Goal: Task Accomplishment & Management: Complete application form

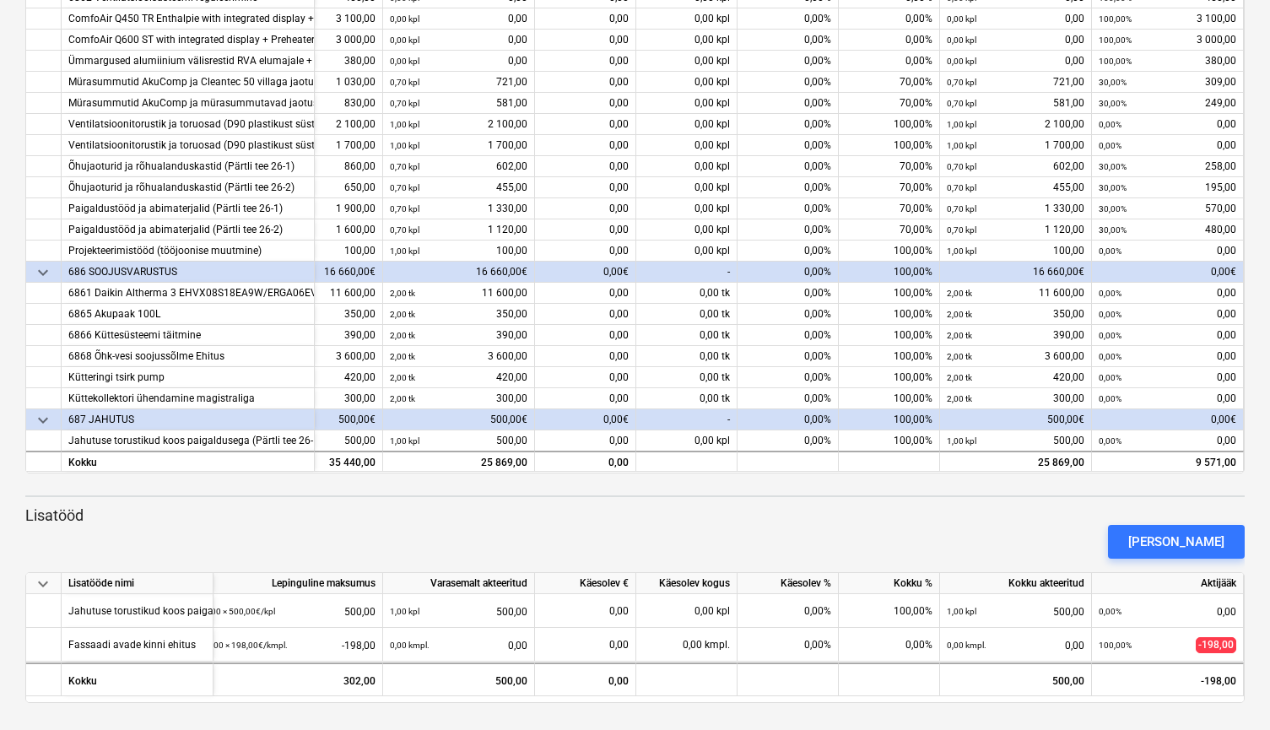
scroll to position [108, 123]
click at [1206, 543] on div "[PERSON_NAME]" at bounding box center [1176, 542] width 96 height 22
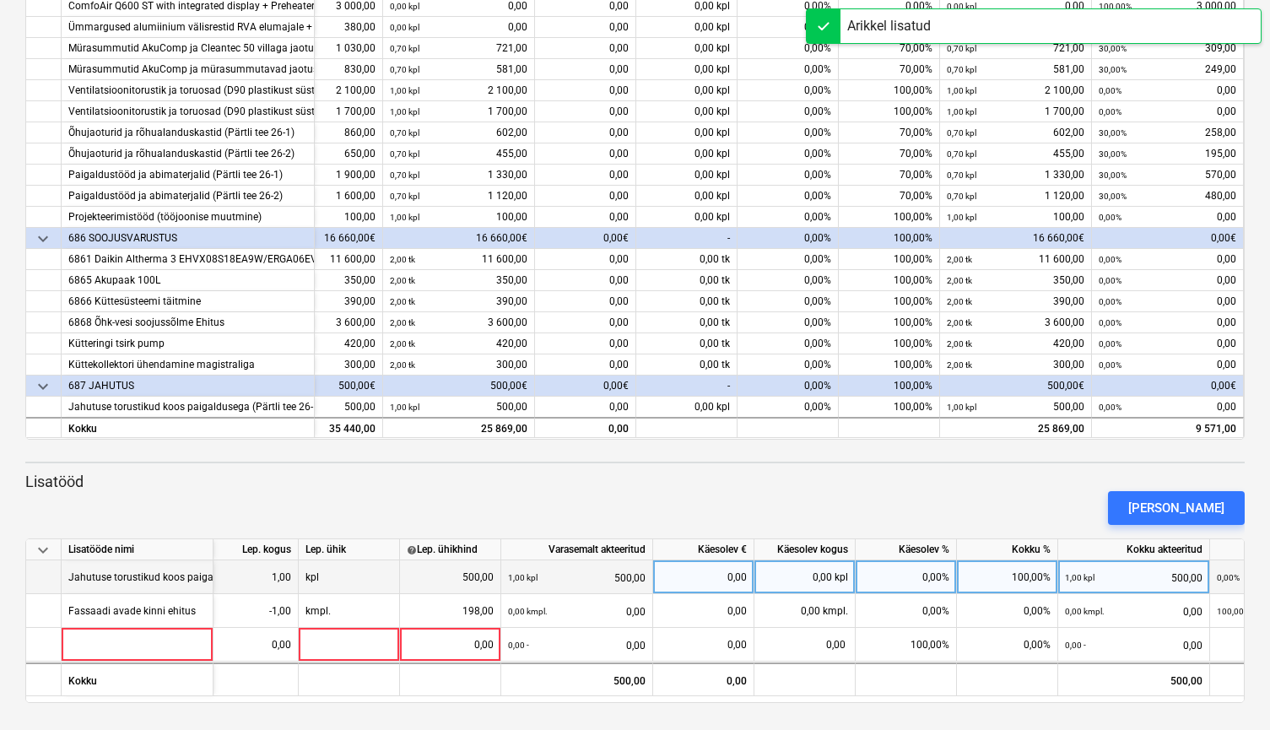
scroll to position [306, 0]
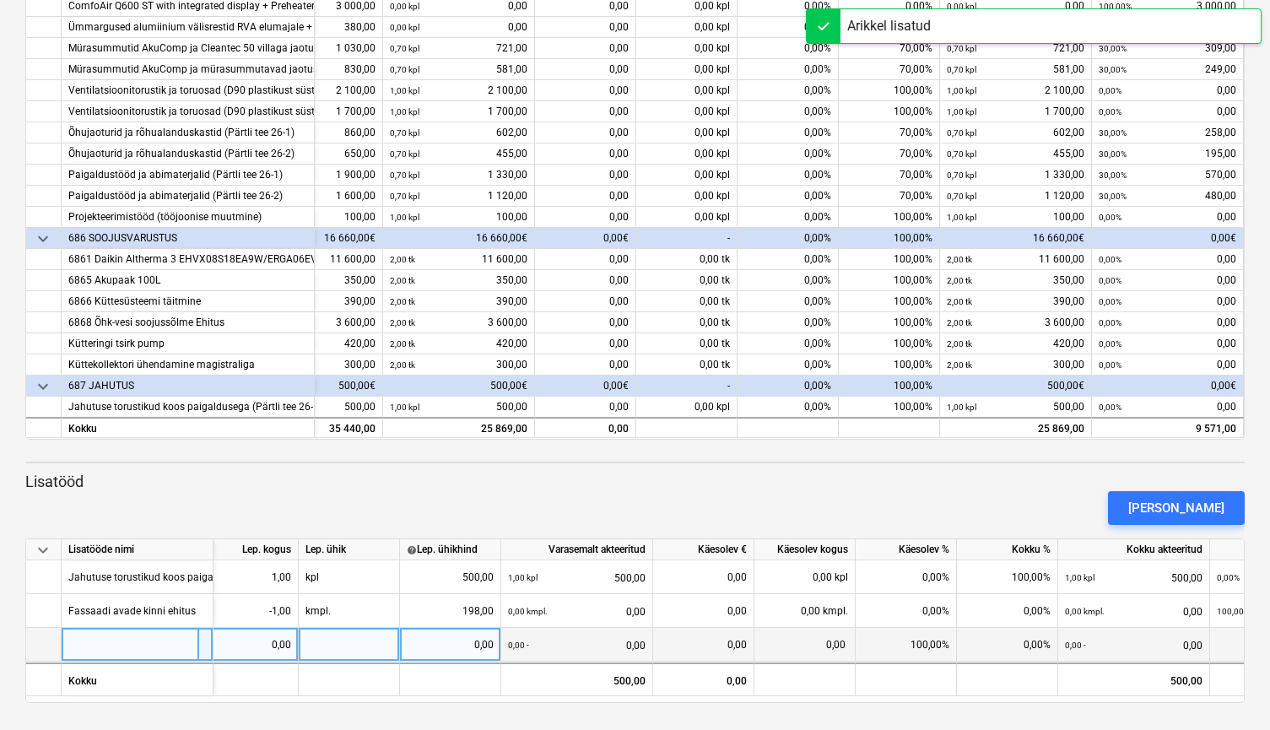
click at [127, 646] on div at bounding box center [138, 645] width 152 height 34
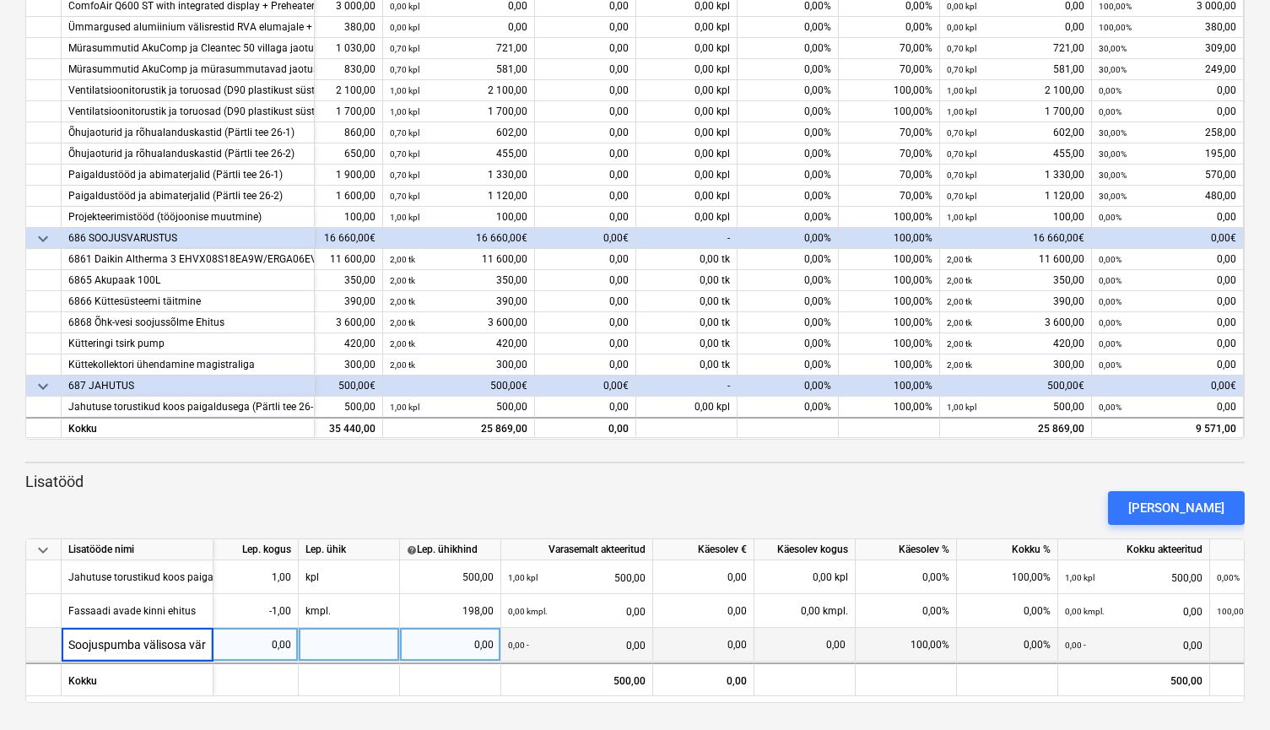
type input "Soojuspumba välisosa värvimine"
click at [240, 641] on div "0,00" at bounding box center [247, 645] width 87 height 34
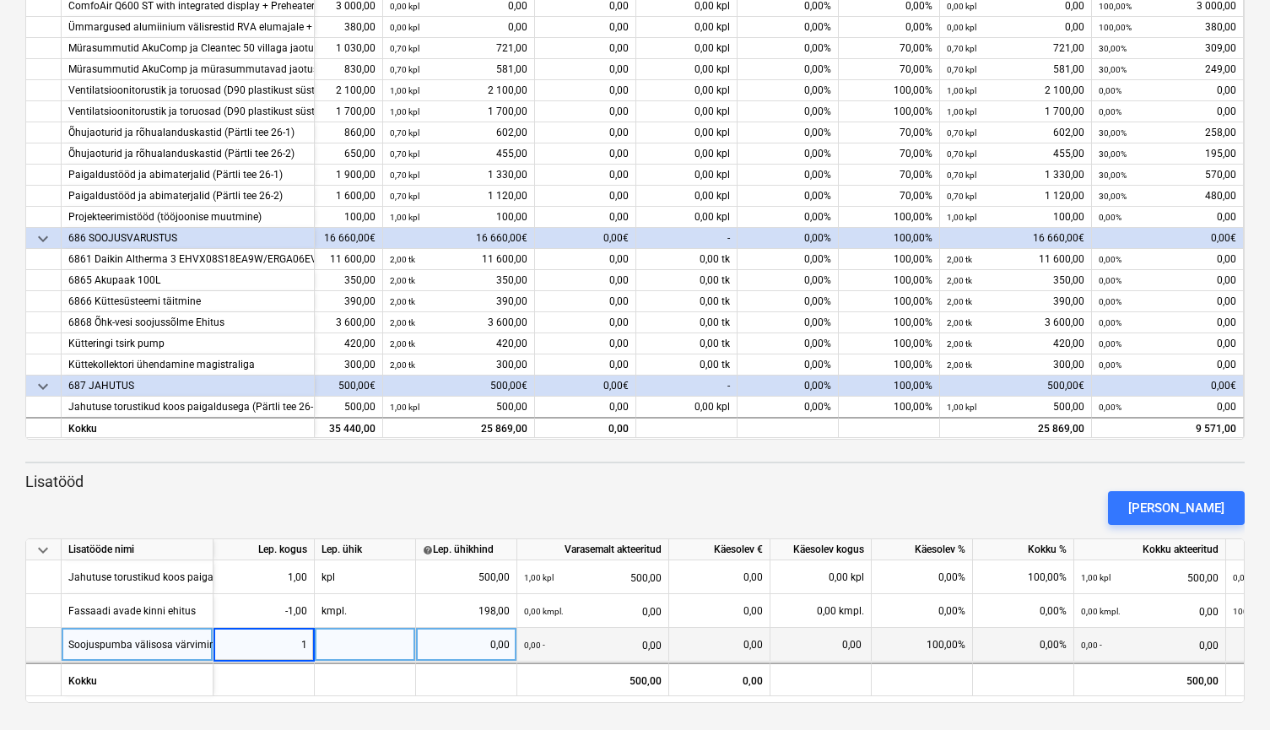
click at [370, 645] on div at bounding box center [365, 645] width 101 height 34
type input "kpl"
click at [499, 645] on div "0,00" at bounding box center [466, 645] width 87 height 34
click at [483, 643] on div "0,00" at bounding box center [466, 645] width 87 height 34
type input "330"
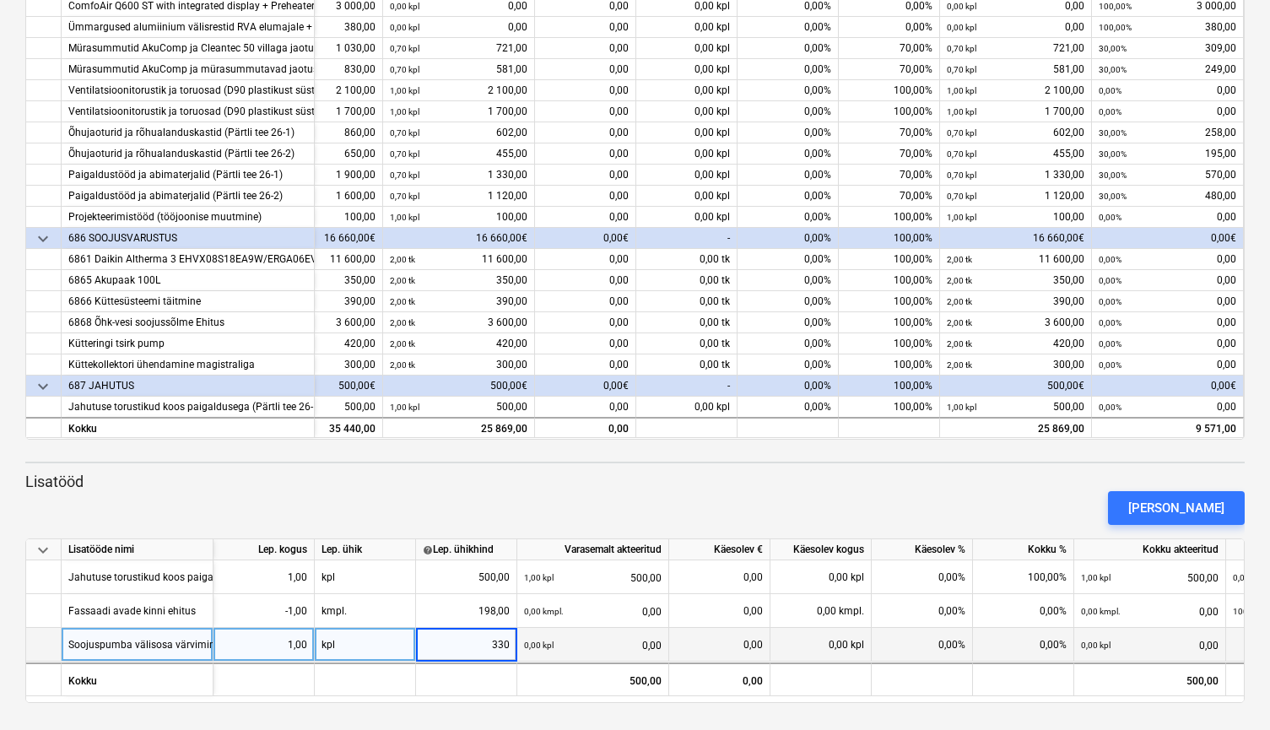
click at [570, 479] on p "Lisatööd" at bounding box center [634, 482] width 1219 height 20
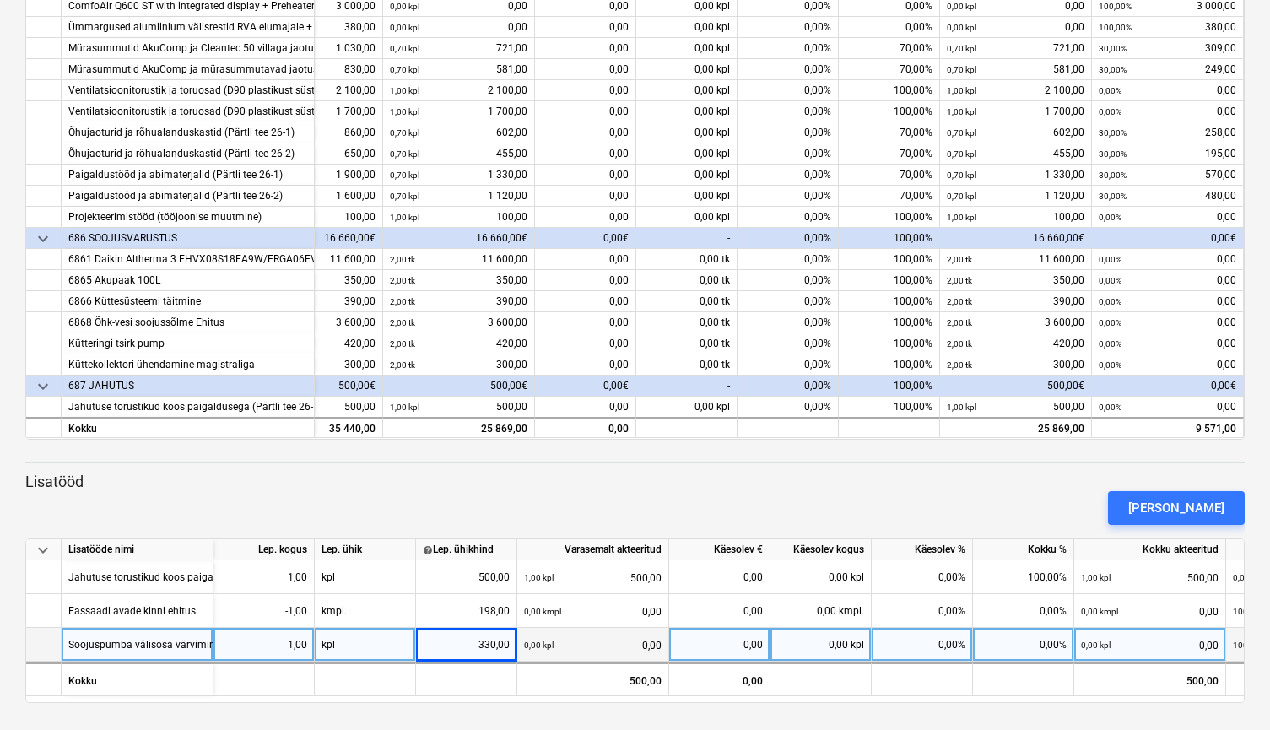
click at [869, 506] on div "[PERSON_NAME]" at bounding box center [635, 507] width 1233 height 47
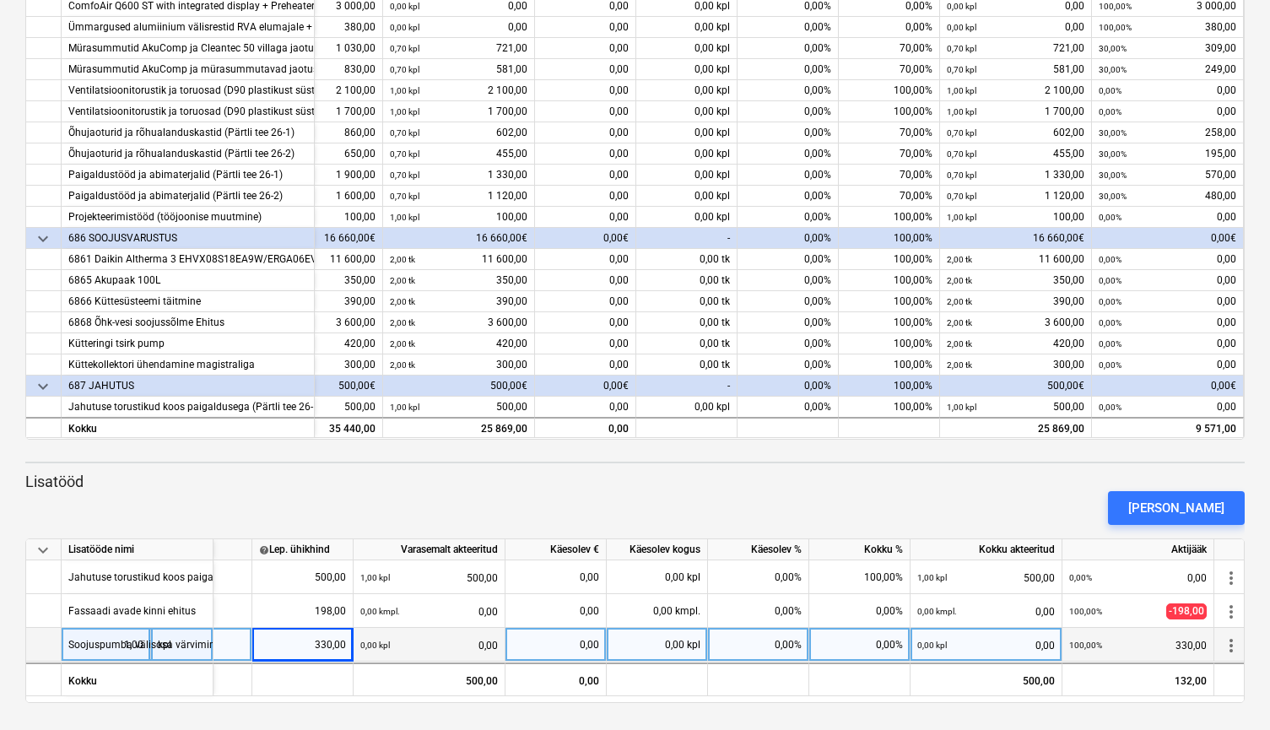
scroll to position [0, 170]
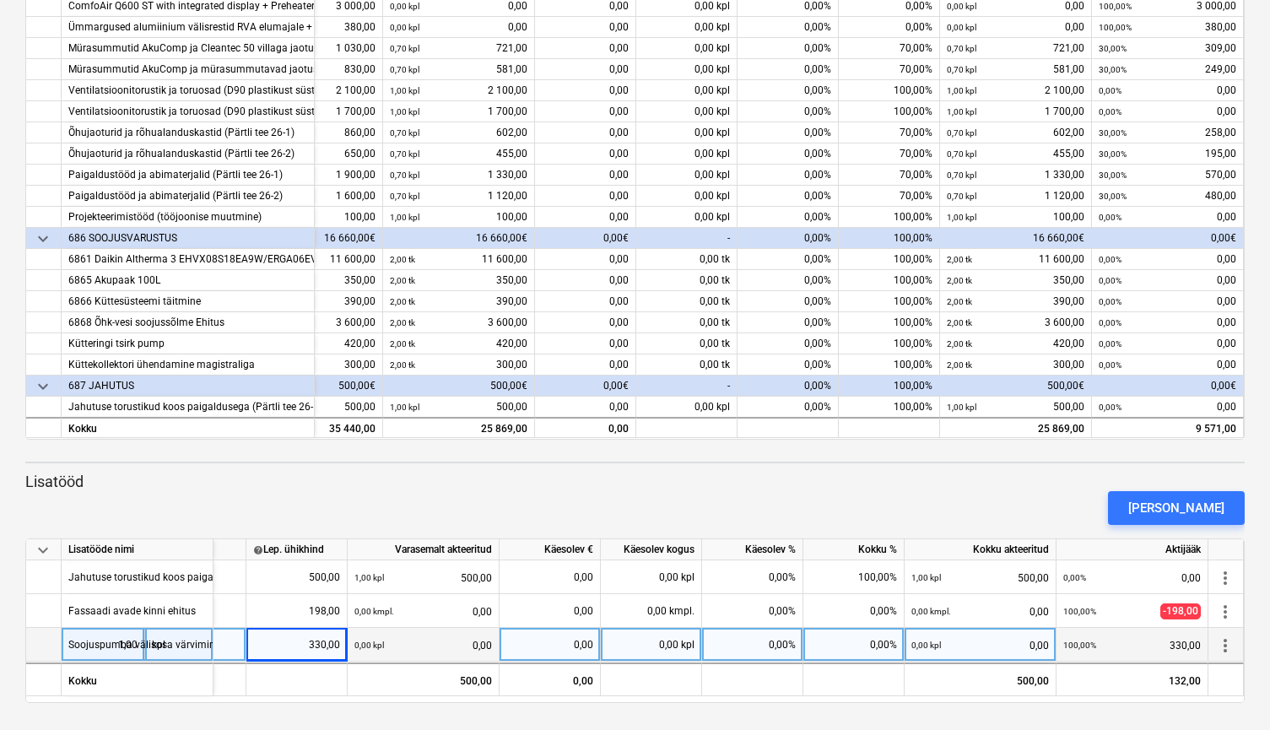
click at [1068, 500] on div "[PERSON_NAME]" at bounding box center [635, 507] width 1233 height 47
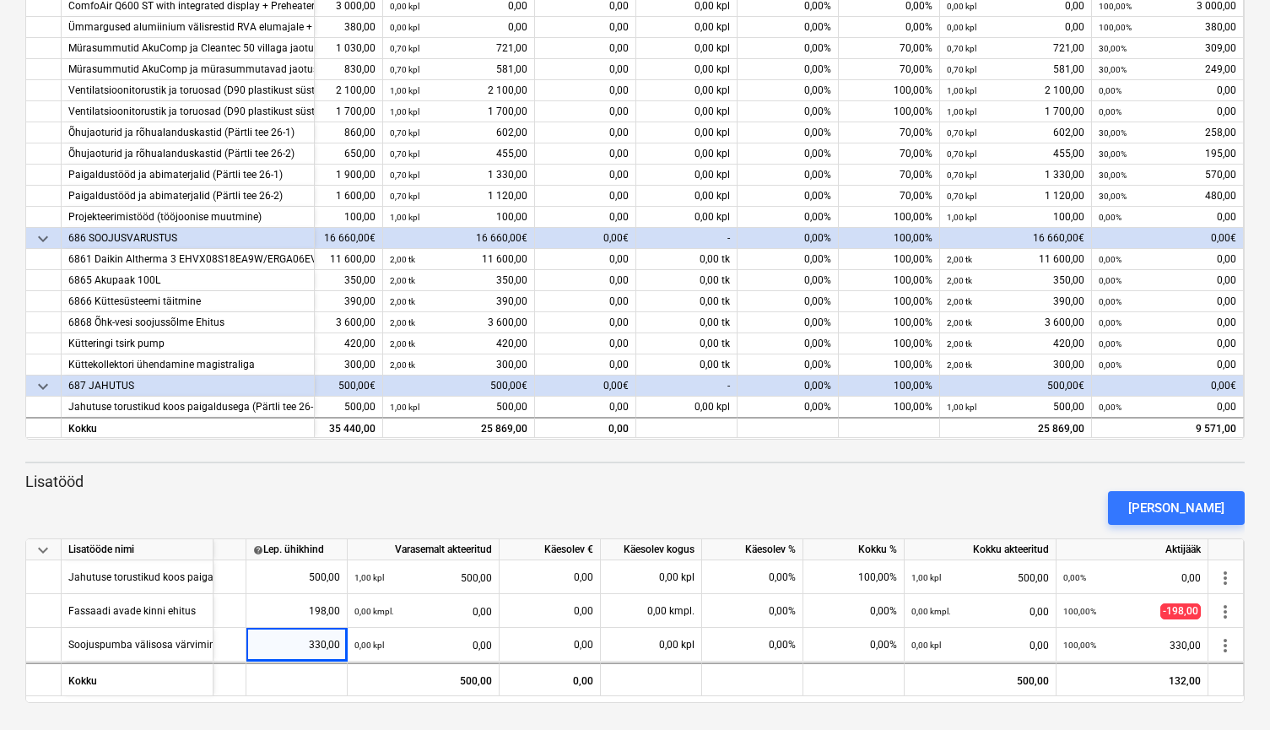
click at [1034, 500] on div "[PERSON_NAME]" at bounding box center [635, 507] width 1233 height 47
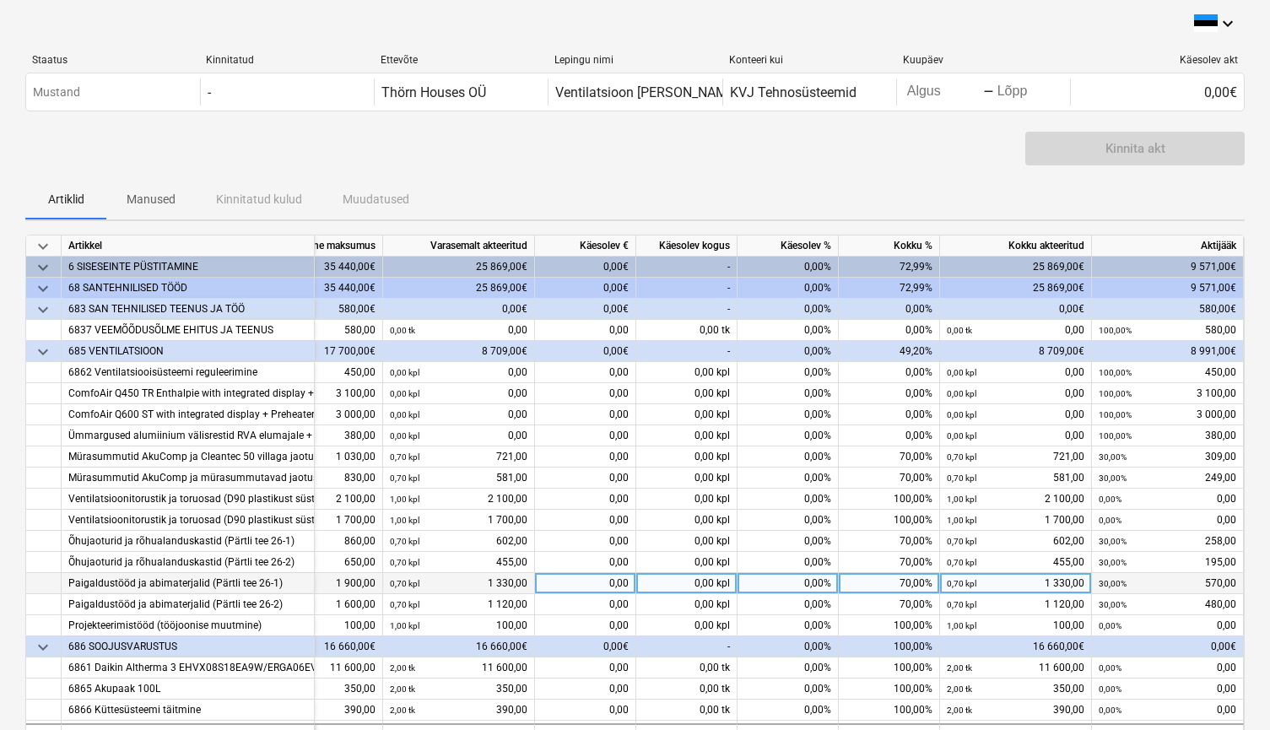
scroll to position [0, 123]
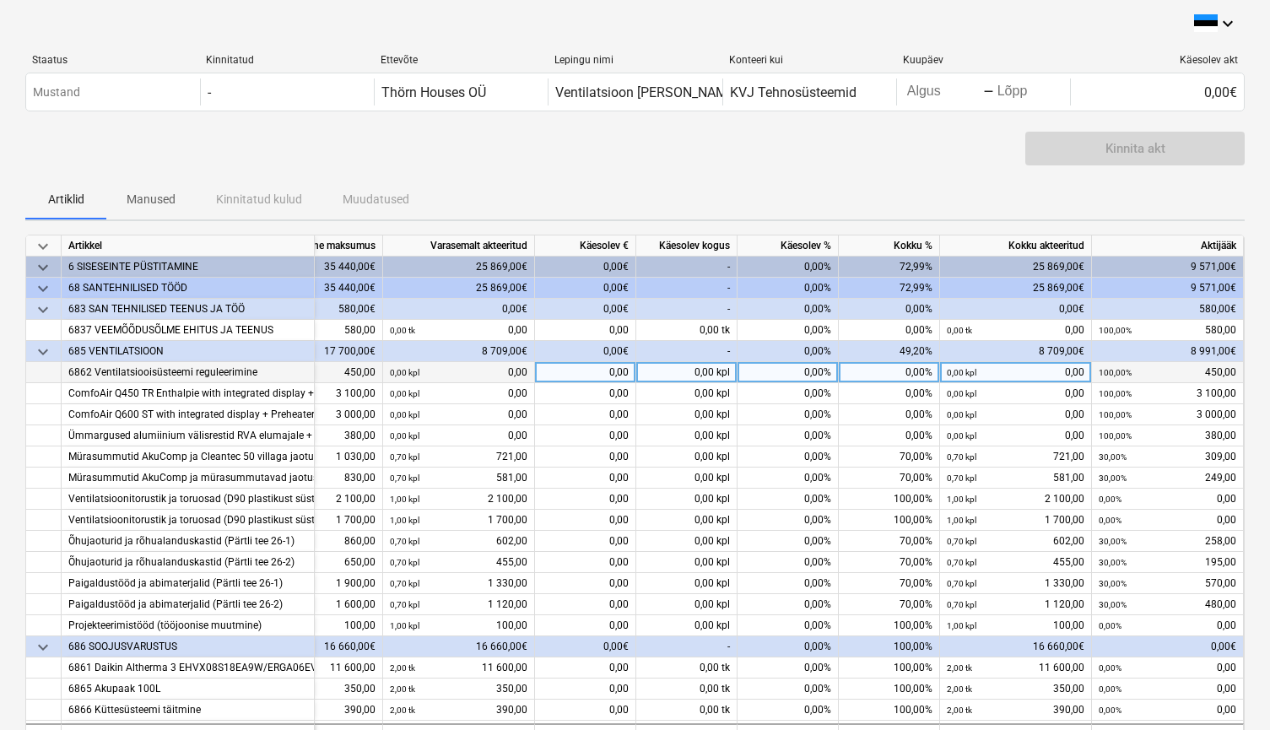
click at [585, 370] on div "0,00" at bounding box center [585, 372] width 101 height 21
type input "450"
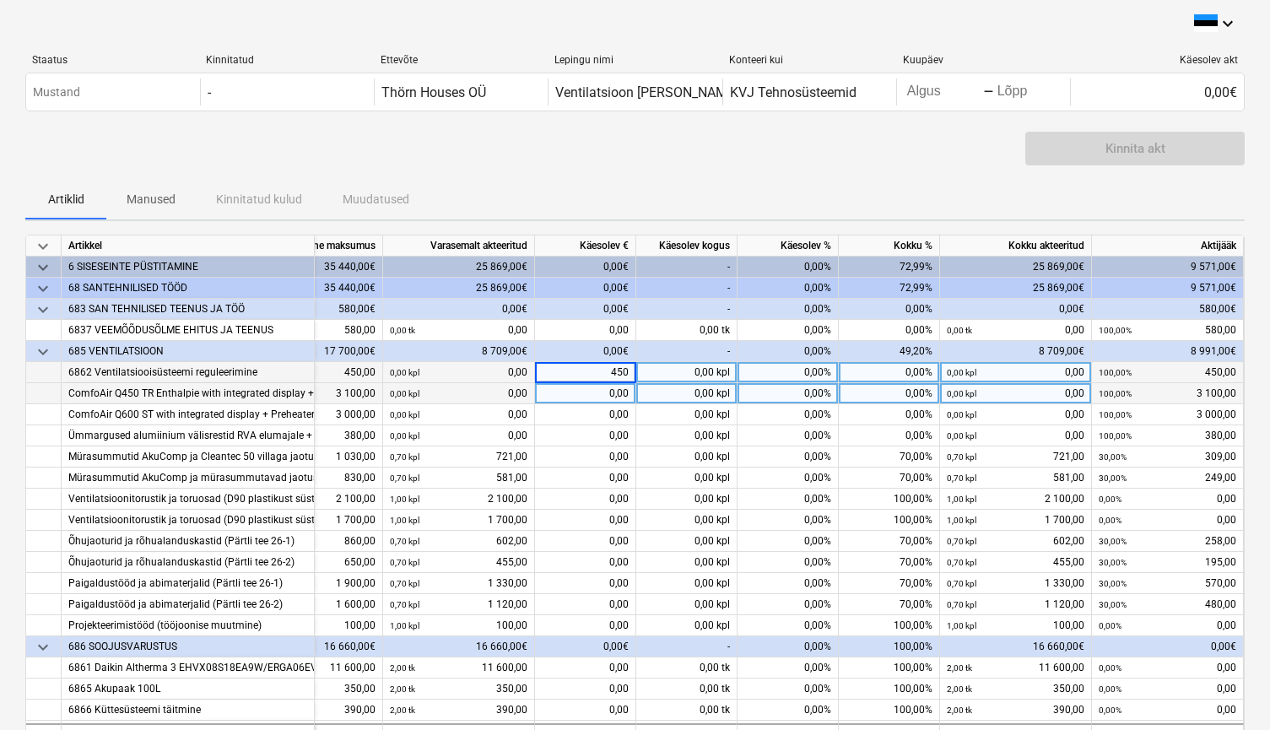
click at [583, 392] on div "0,00" at bounding box center [585, 393] width 101 height 21
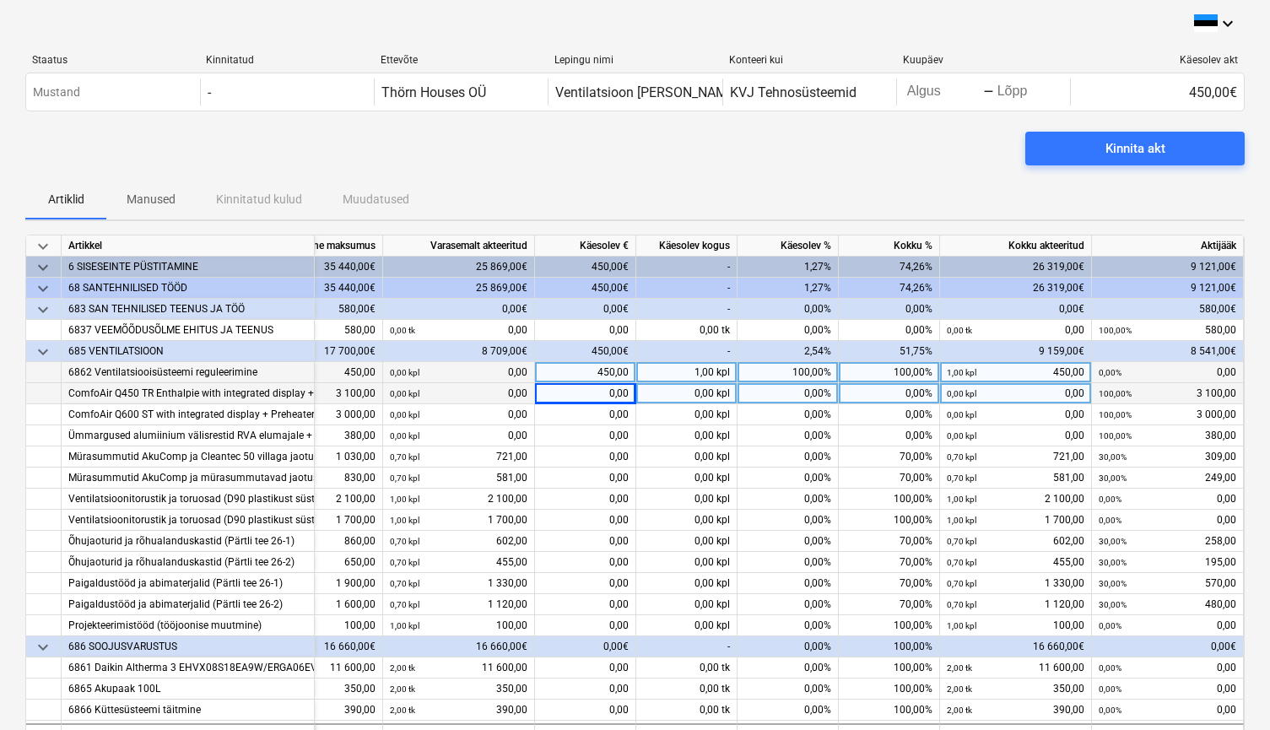
click at [594, 393] on div "0,00" at bounding box center [585, 393] width 101 height 21
type input "3100"
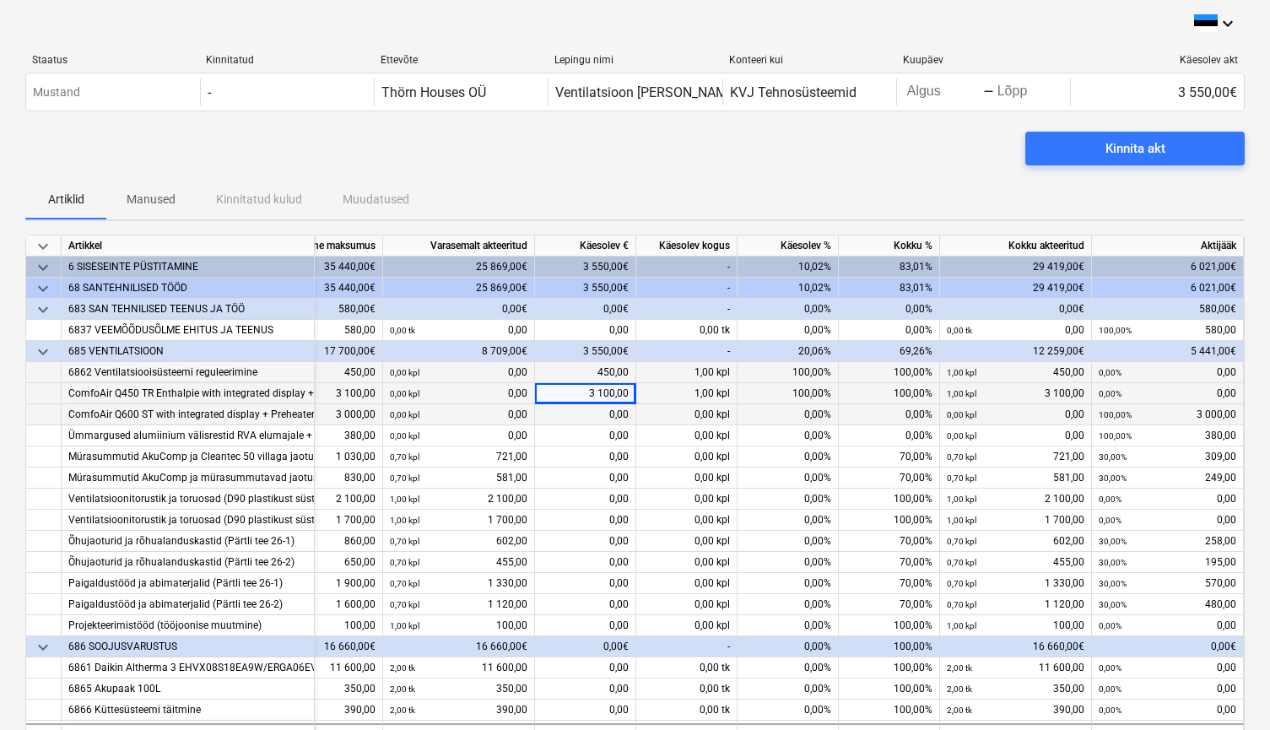
click at [594, 413] on div "0,00" at bounding box center [585, 414] width 101 height 21
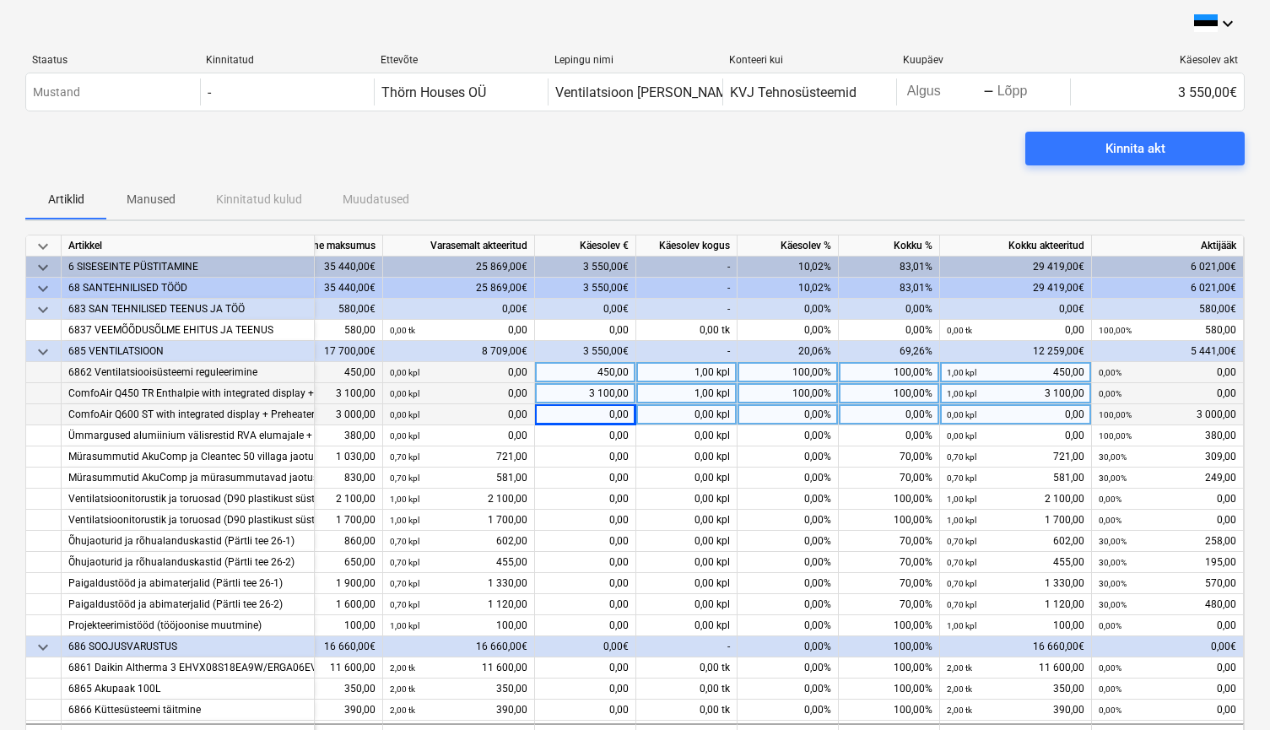
click at [597, 417] on div "0,00" at bounding box center [585, 414] width 101 height 21
type input "3000"
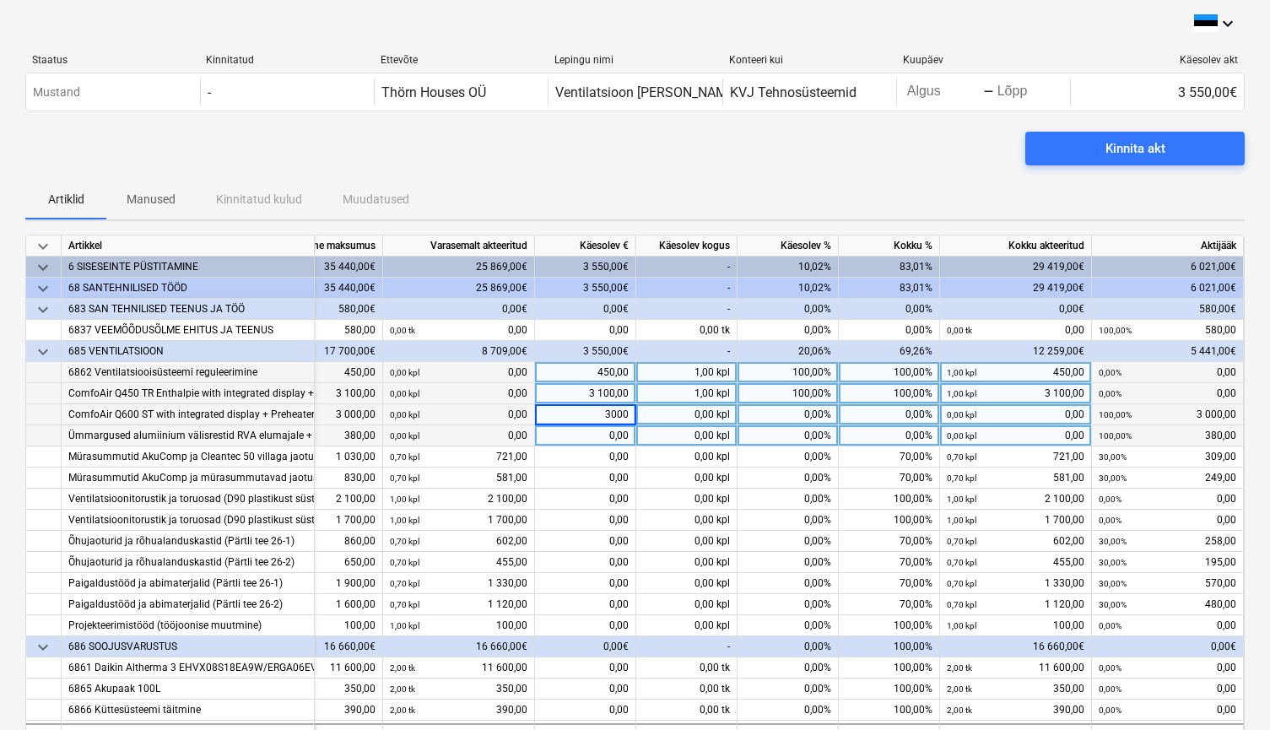
click at [596, 435] on div "0,00" at bounding box center [585, 435] width 101 height 21
click at [597, 436] on div "0,00" at bounding box center [585, 435] width 101 height 21
type input "380"
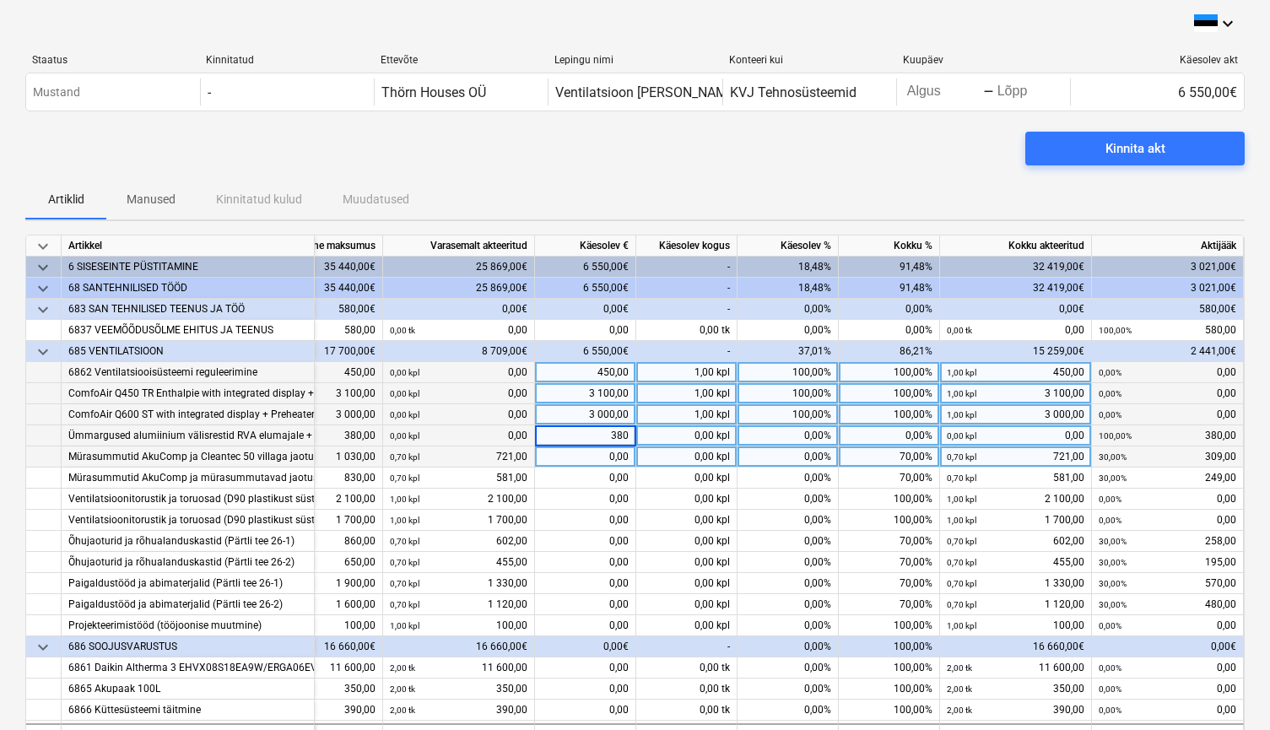
click at [596, 460] on div "0,00" at bounding box center [585, 456] width 101 height 21
click at [599, 457] on div "0,00" at bounding box center [585, 456] width 101 height 21
type input "309"
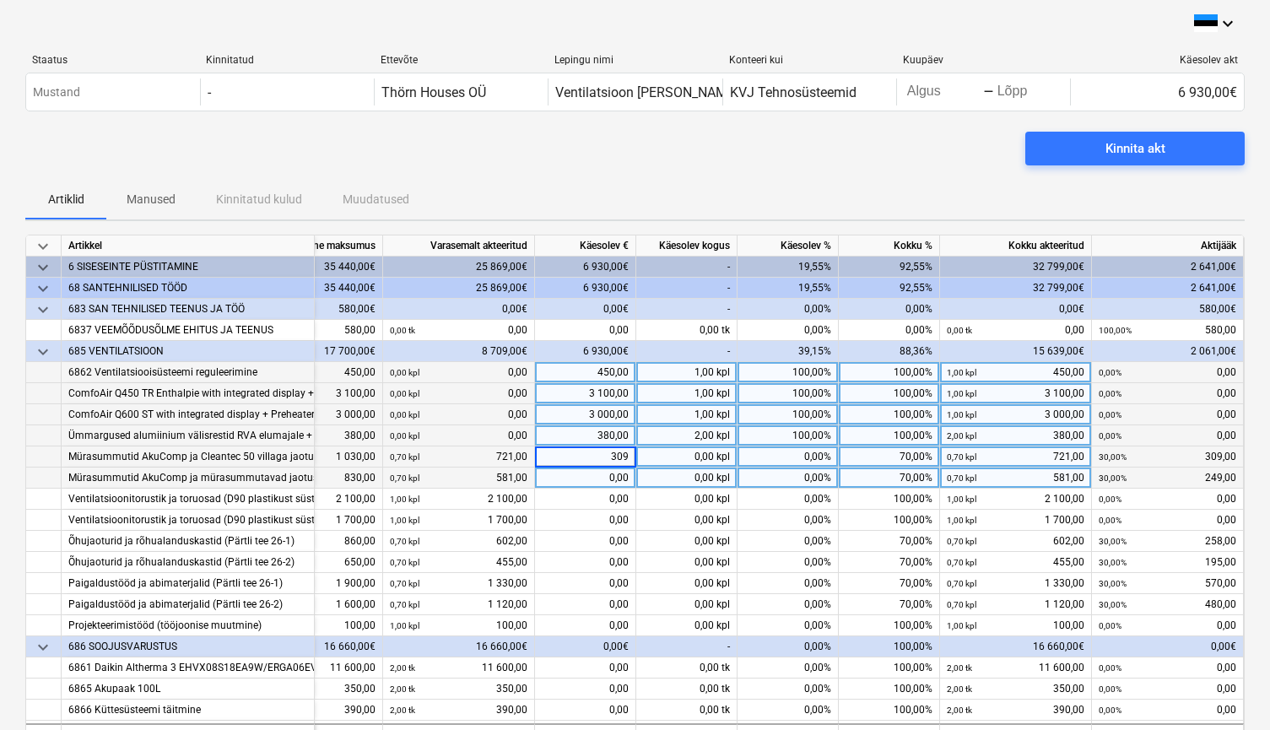
click at [595, 477] on div "0,00" at bounding box center [585, 477] width 101 height 21
click at [609, 477] on div "0,00" at bounding box center [585, 477] width 101 height 21
type input "249"
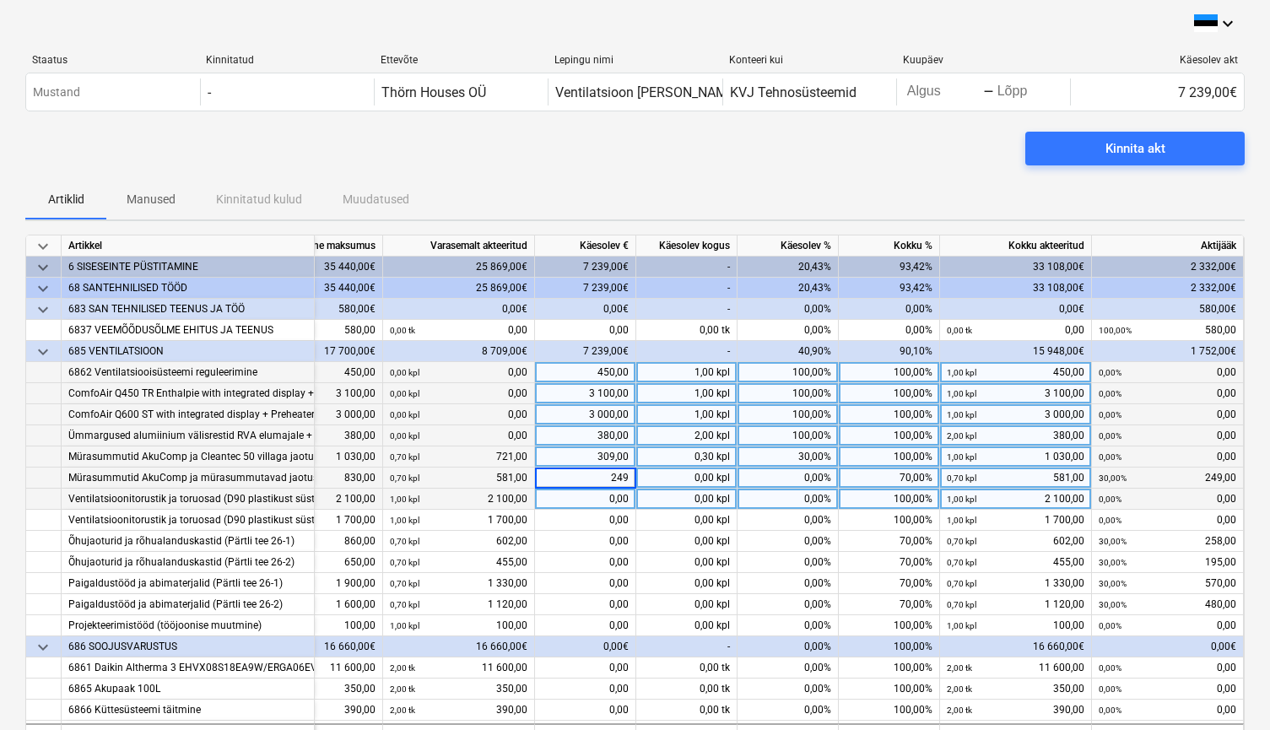
click at [608, 500] on div "0,00" at bounding box center [585, 499] width 101 height 21
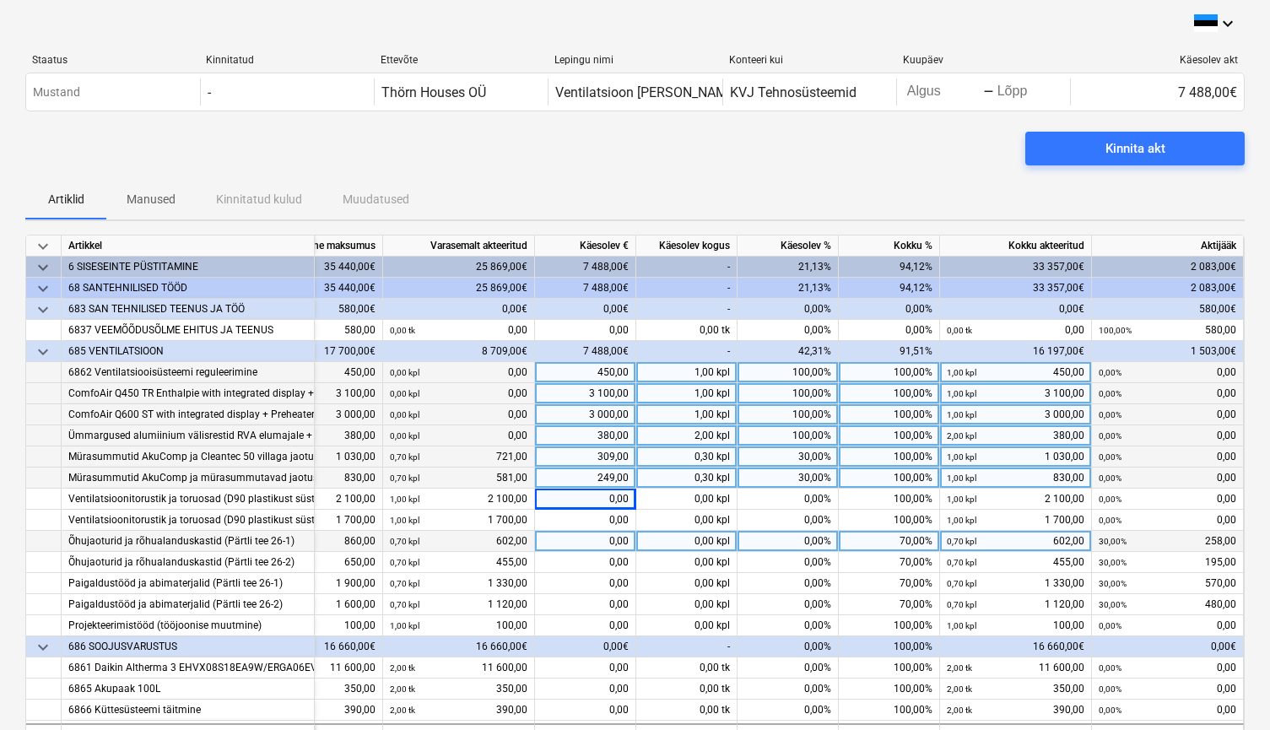
click at [606, 541] on div "0,00" at bounding box center [585, 541] width 101 height 21
type input "258"
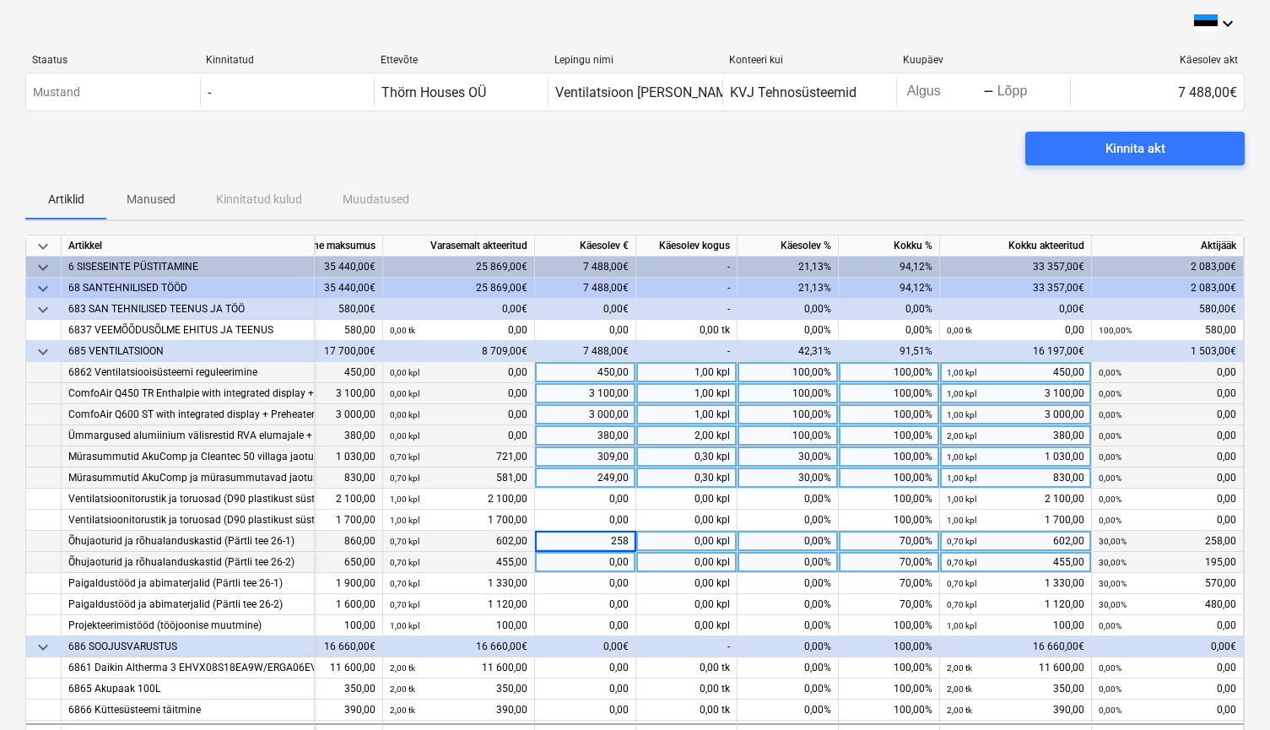
click at [613, 564] on div "0,00" at bounding box center [585, 562] width 101 height 21
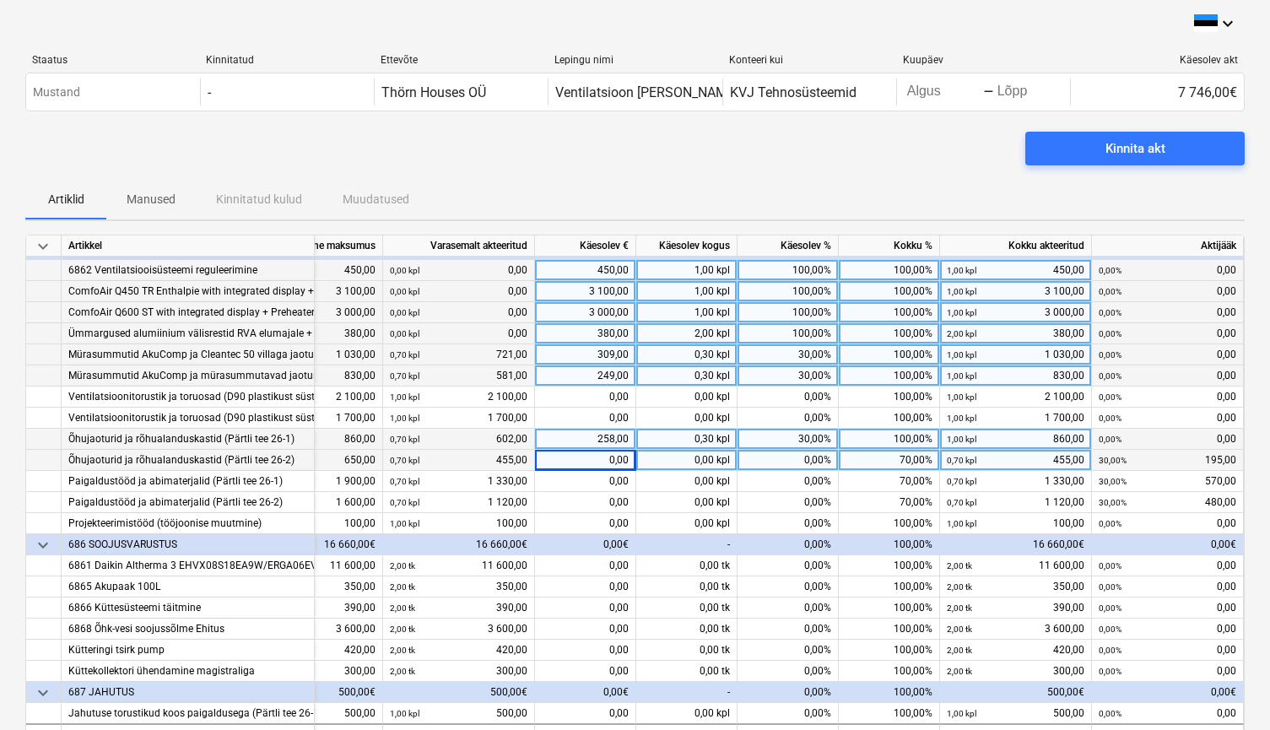
scroll to position [108, 123]
click at [610, 453] on div "0,00" at bounding box center [585, 460] width 101 height 21
type input "195"
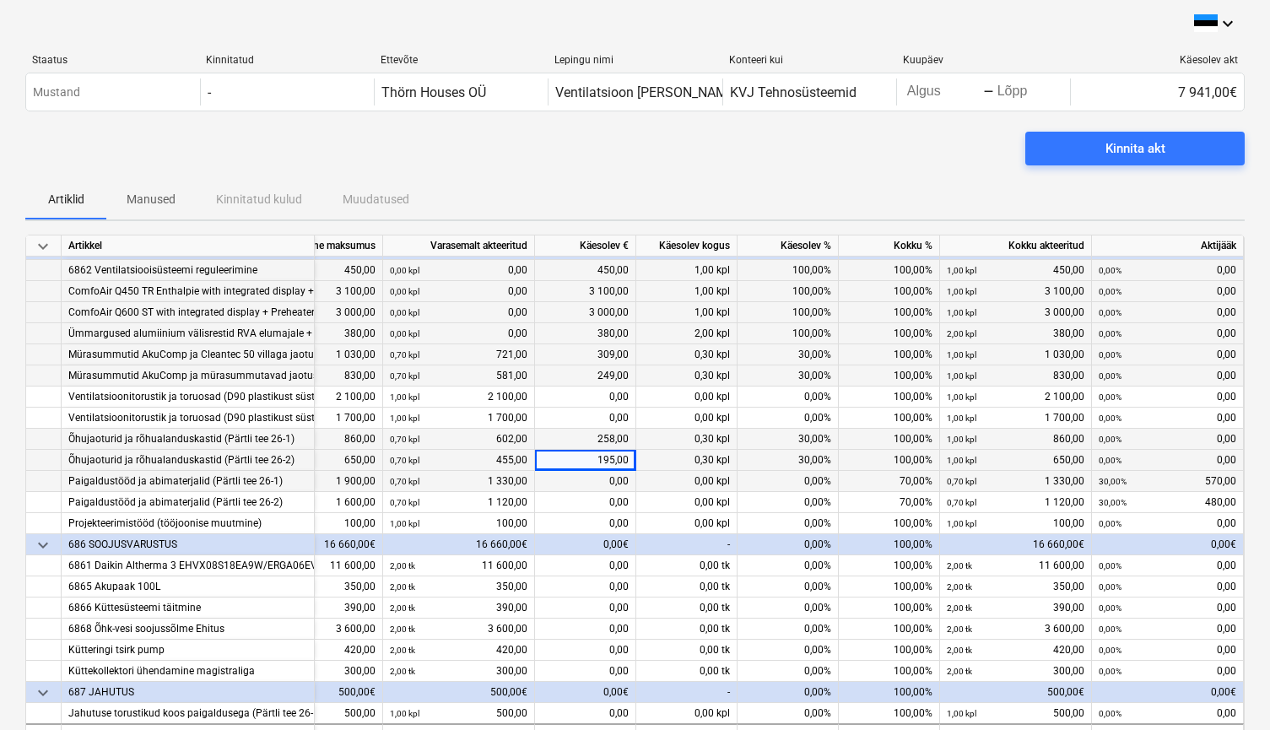
click at [609, 479] on div "0,00" at bounding box center [585, 481] width 101 height 21
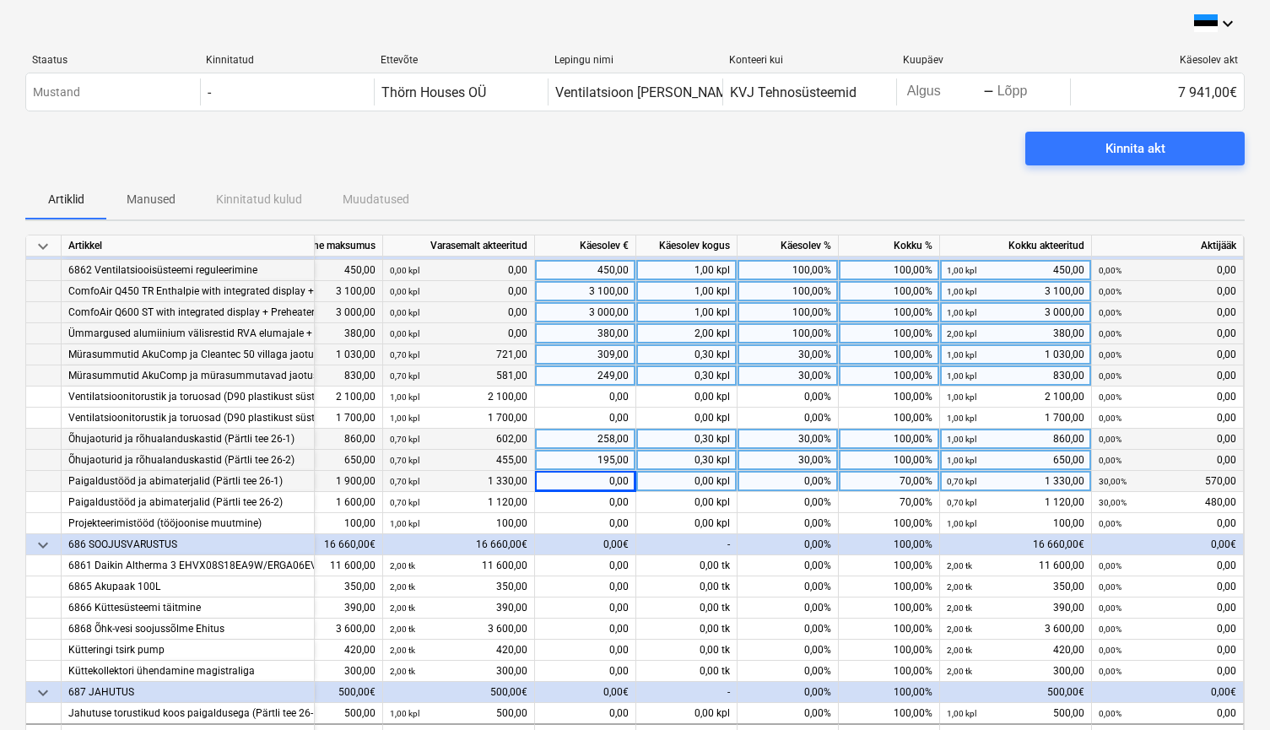
click at [610, 476] on div "0,00" at bounding box center [585, 481] width 101 height 21
type input "570"
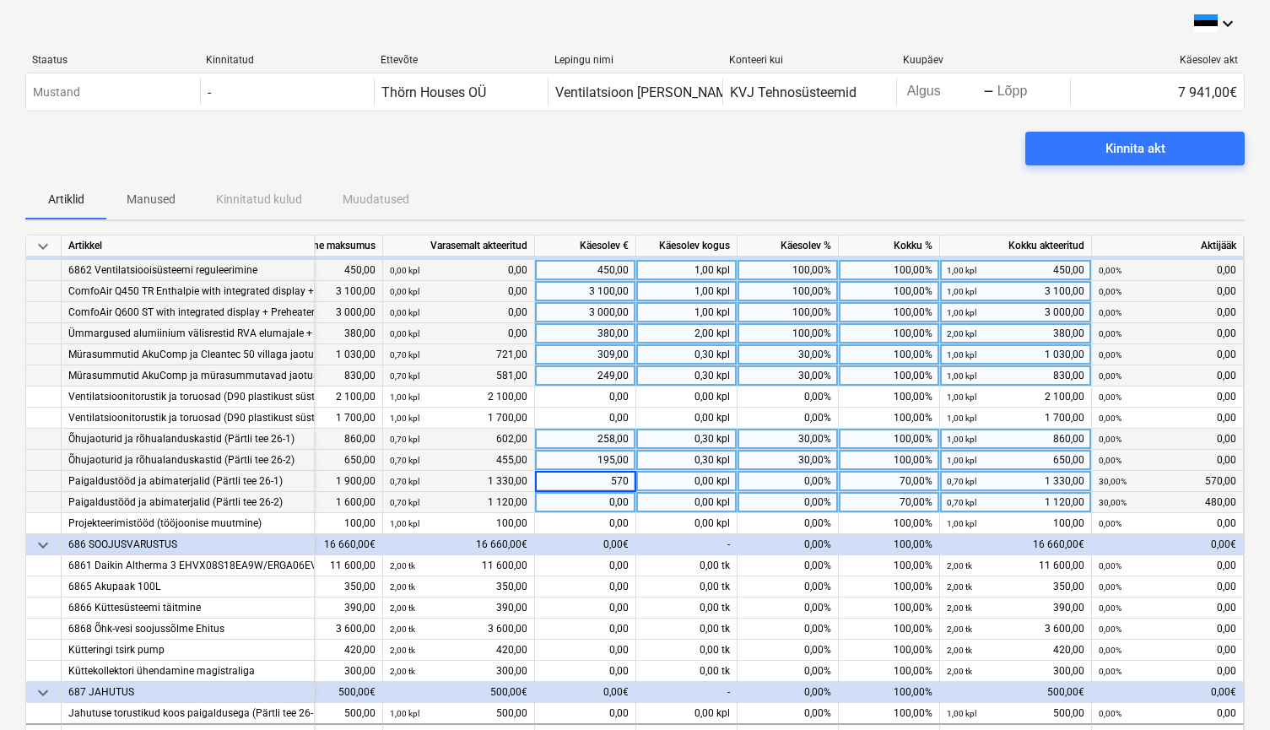
click at [608, 500] on div "0,00" at bounding box center [585, 502] width 101 height 21
click at [607, 494] on div "0,00" at bounding box center [585, 502] width 101 height 21
type input "480"
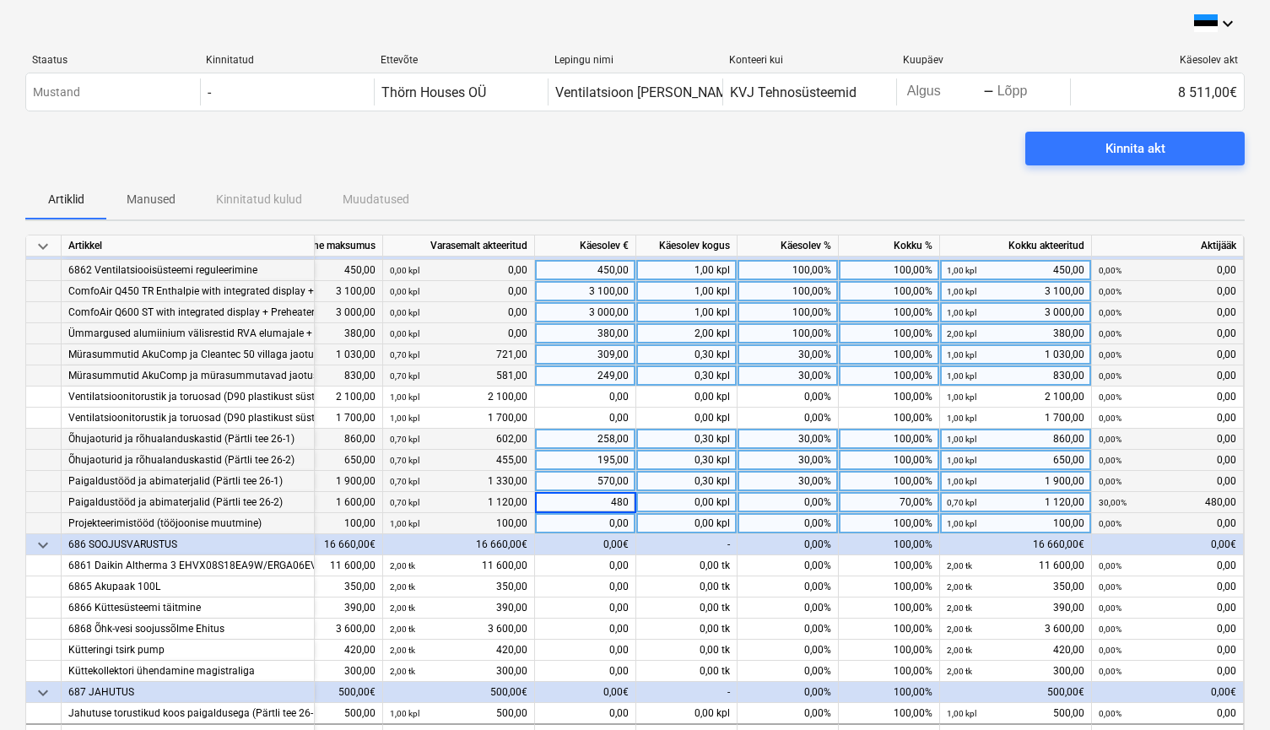
click at [603, 513] on div "0,00" at bounding box center [585, 523] width 101 height 21
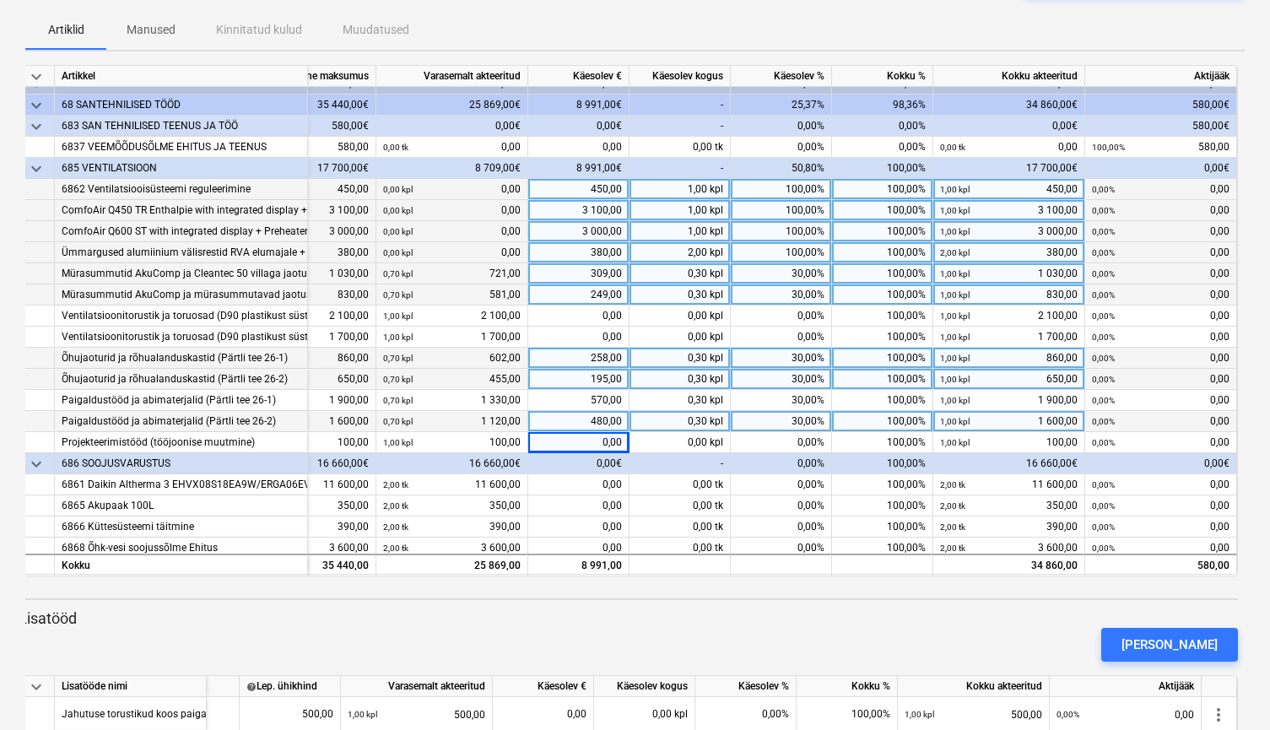
scroll to position [0, 122]
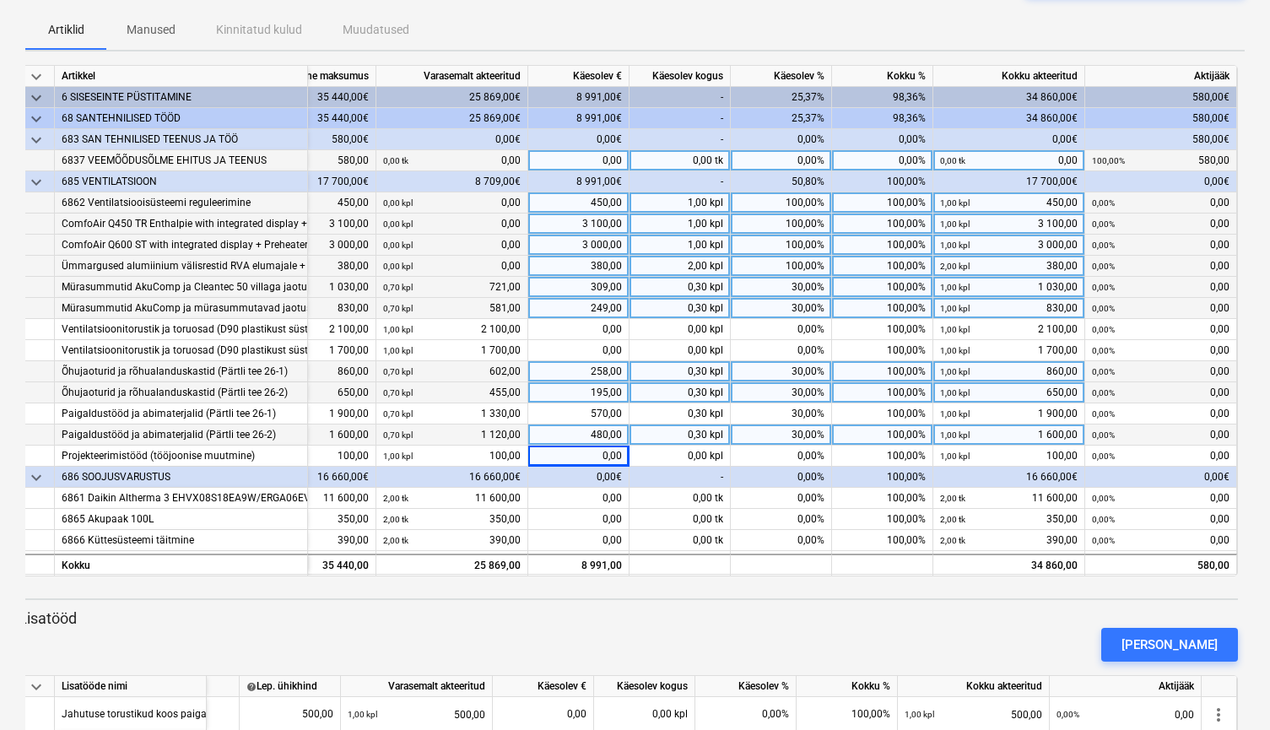
click at [594, 159] on div "0,00" at bounding box center [578, 160] width 101 height 21
type input "580"
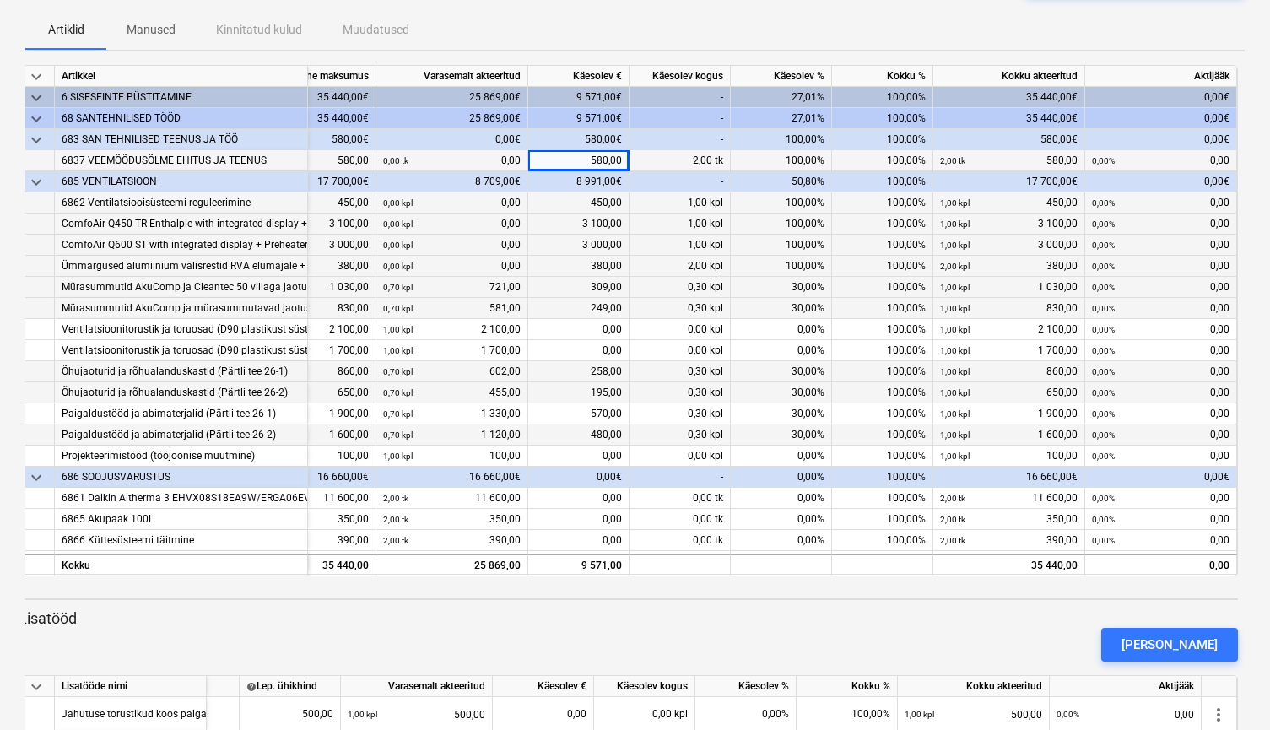
click at [576, 621] on div "[PERSON_NAME]" at bounding box center [628, 644] width 1233 height 47
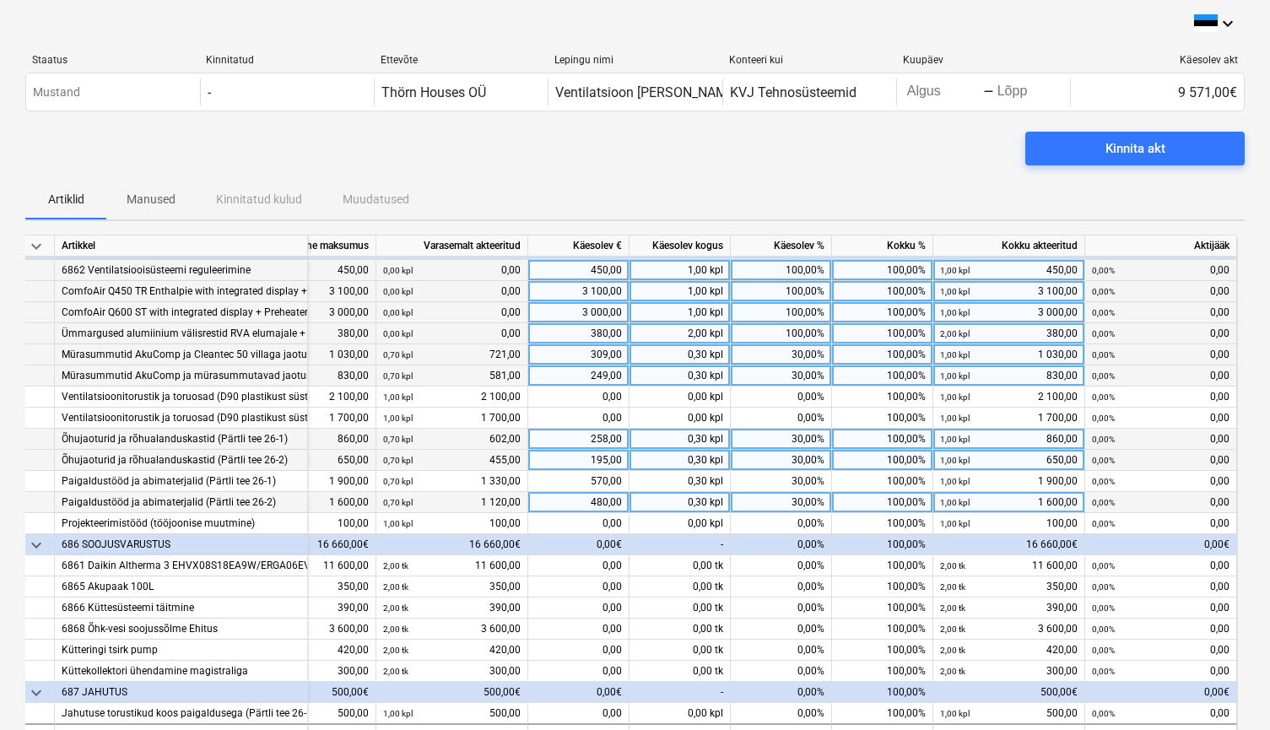
scroll to position [0, 0]
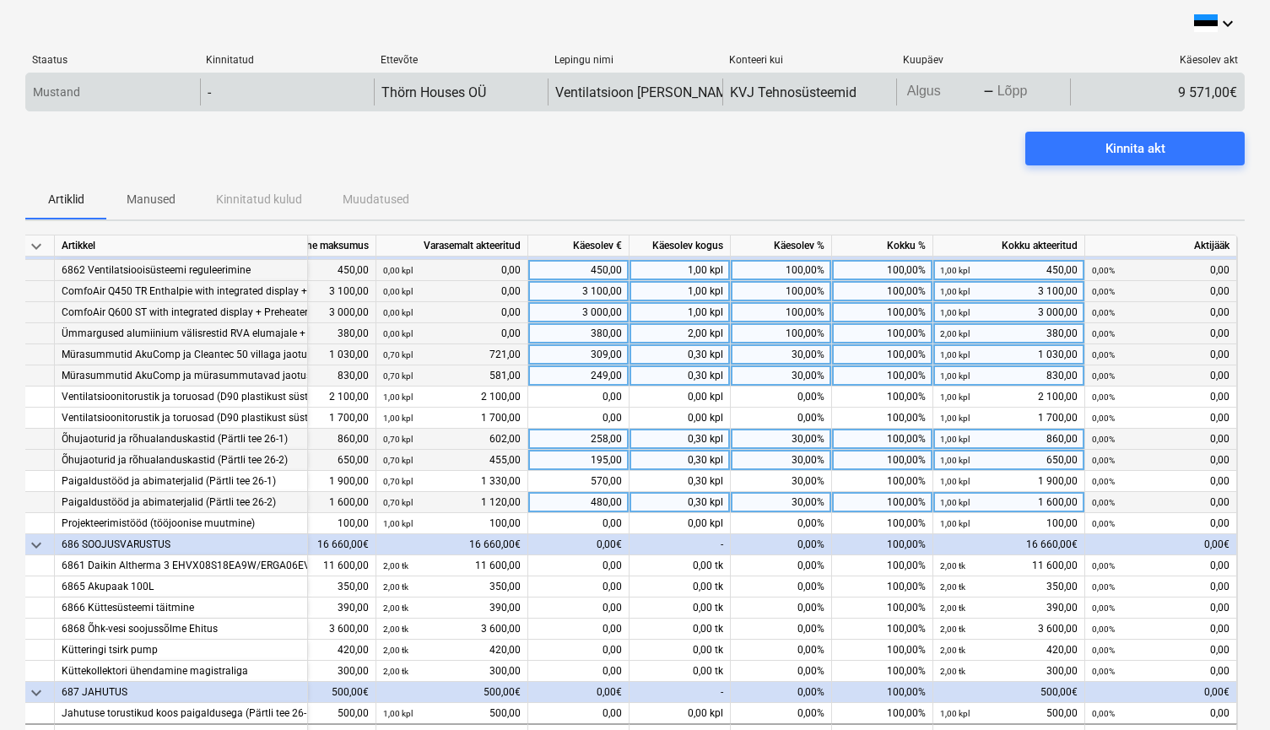
click at [930, 94] on body "keyboard_arrow_down Staatus Kinnitatud Ettevõte Lepingu nimi Konteeri kui Kuupä…" at bounding box center [635, 365] width 1270 height 730
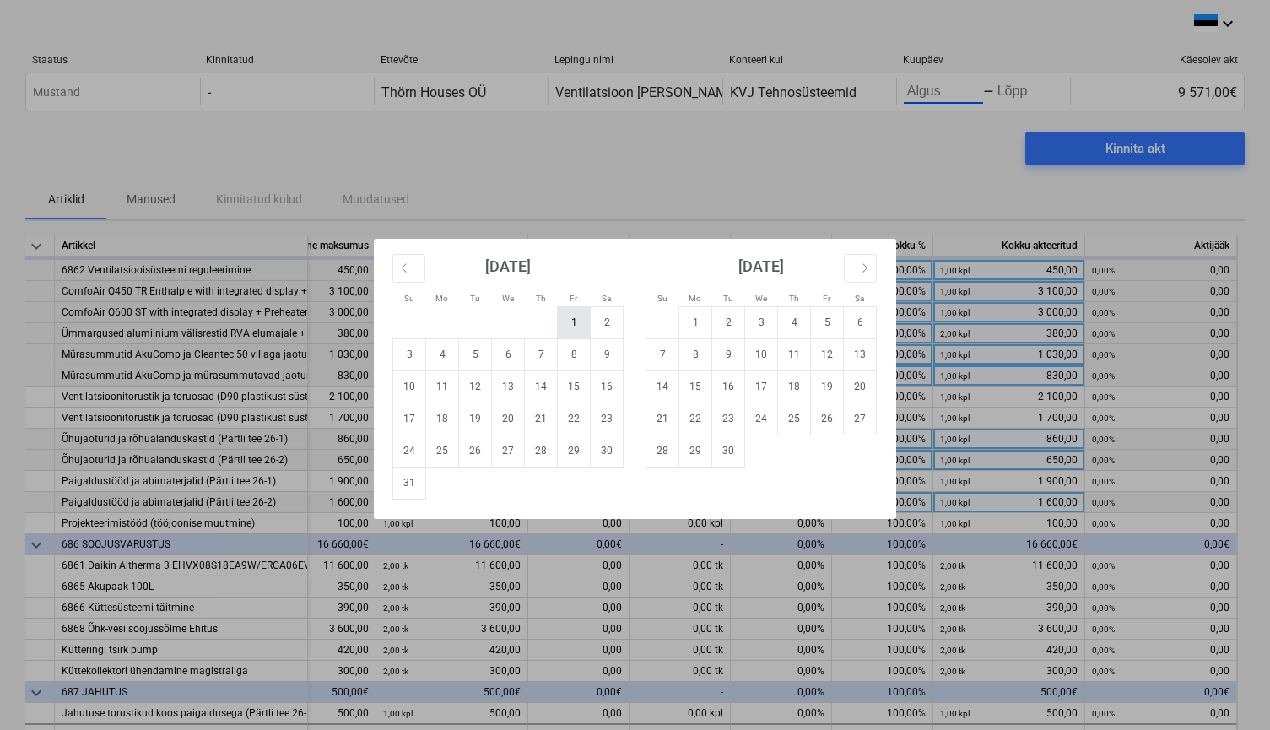
click at [581, 327] on td "1" at bounding box center [574, 322] width 33 height 32
type input "[DATE]"
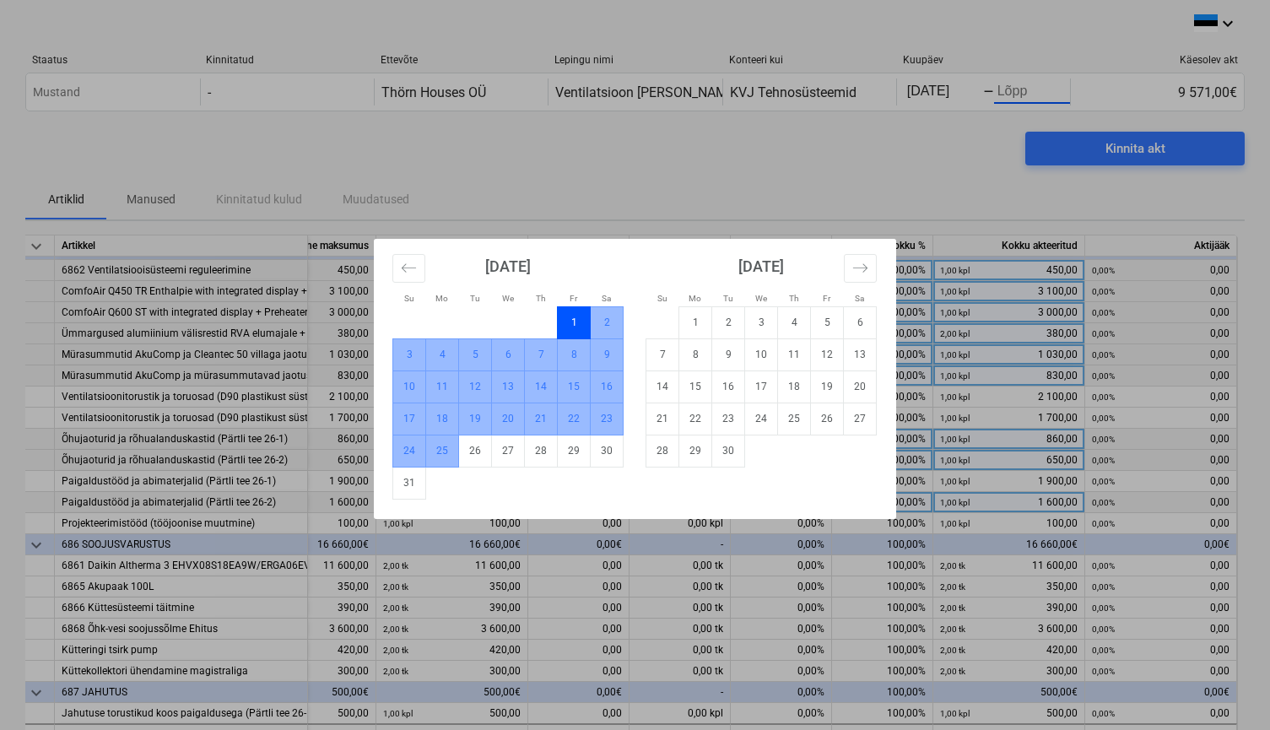
click at [443, 446] on td "25" at bounding box center [442, 451] width 33 height 32
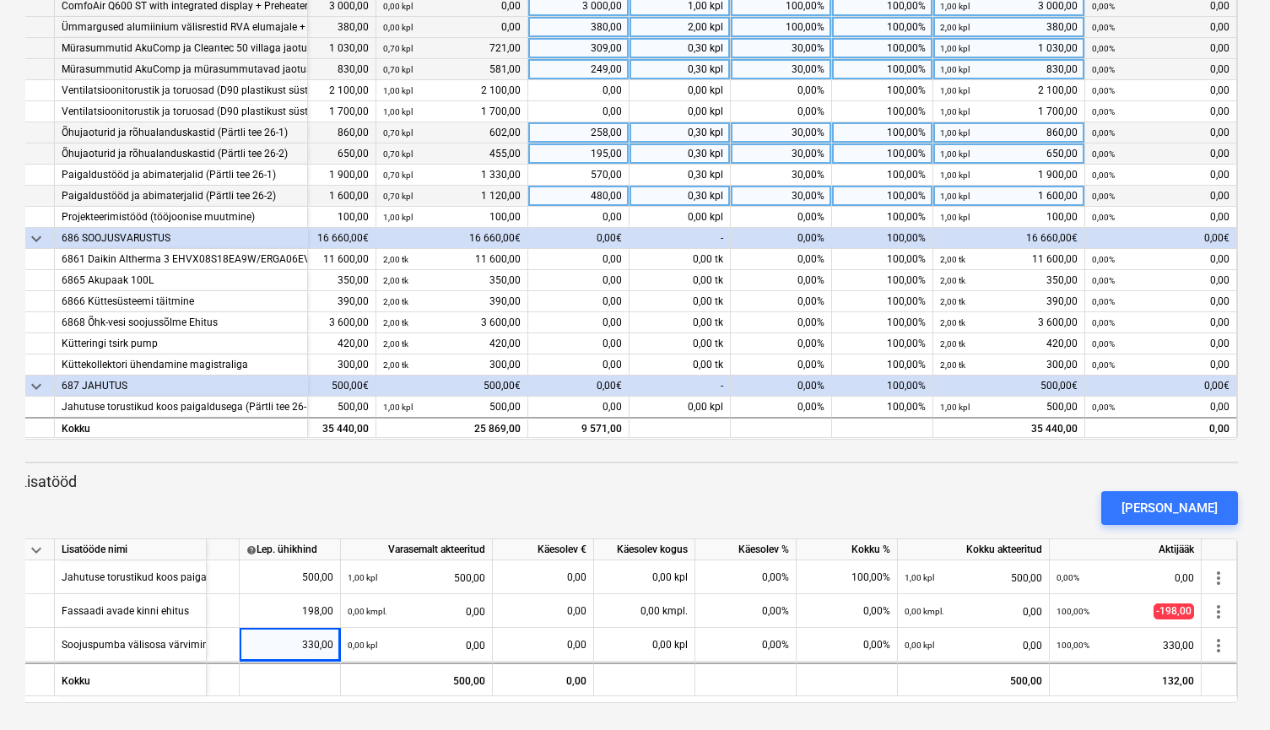
scroll to position [306, 0]
click at [691, 508] on div "[PERSON_NAME]" at bounding box center [628, 507] width 1233 height 47
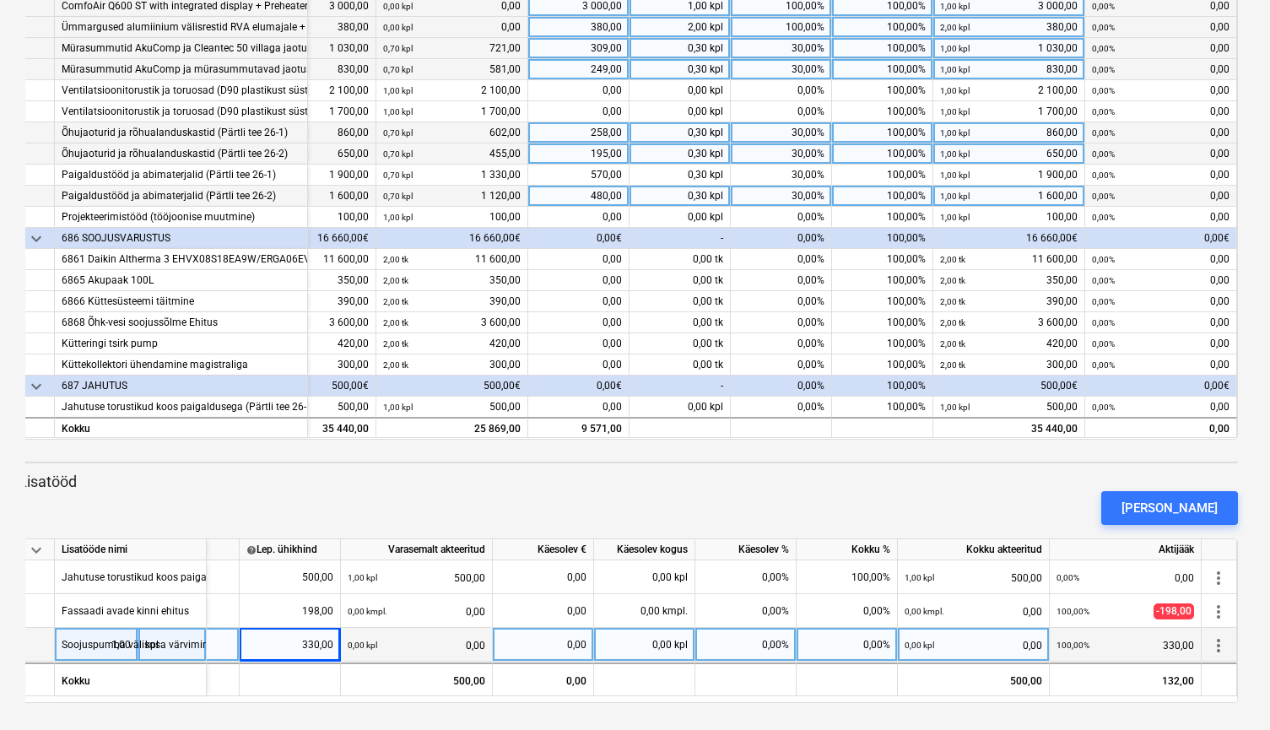
click at [552, 646] on div "0,00" at bounding box center [543, 645] width 87 height 34
type input "330"
click at [724, 489] on div "[PERSON_NAME]" at bounding box center [628, 507] width 1233 height 47
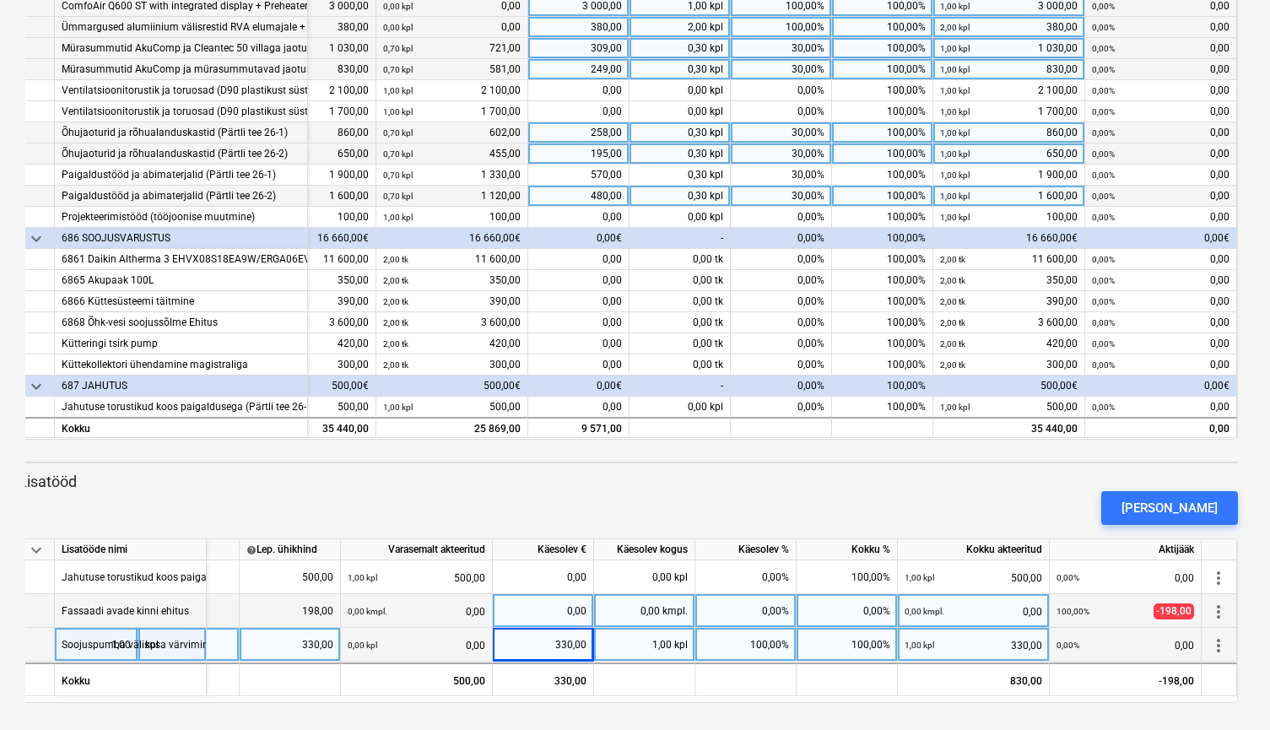
click at [549, 603] on div "0,00" at bounding box center [543, 611] width 87 height 34
type input "-198"
click at [575, 499] on div "[PERSON_NAME]" at bounding box center [628, 507] width 1233 height 47
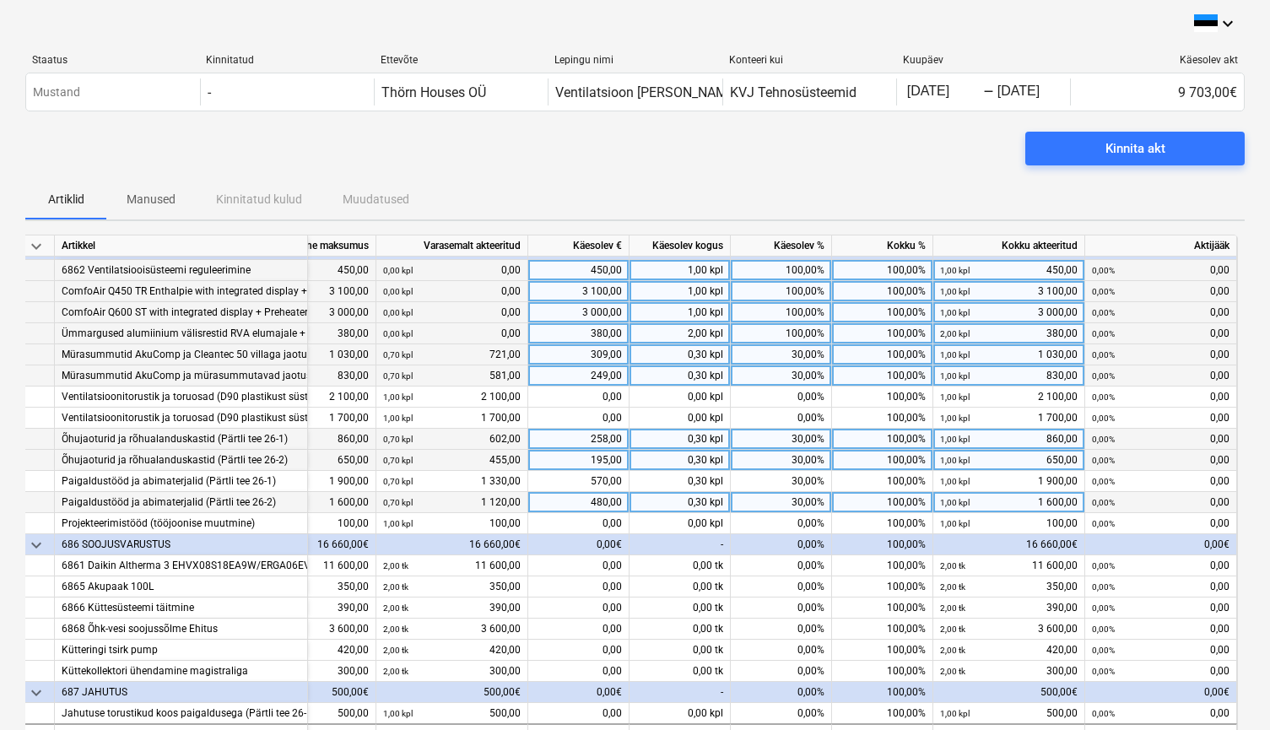
scroll to position [0, 0]
click at [959, 159] on div "Kinnita akt" at bounding box center [634, 155] width 1219 height 47
click at [1142, 150] on div "Kinnita akt" at bounding box center [1135, 149] width 60 height 22
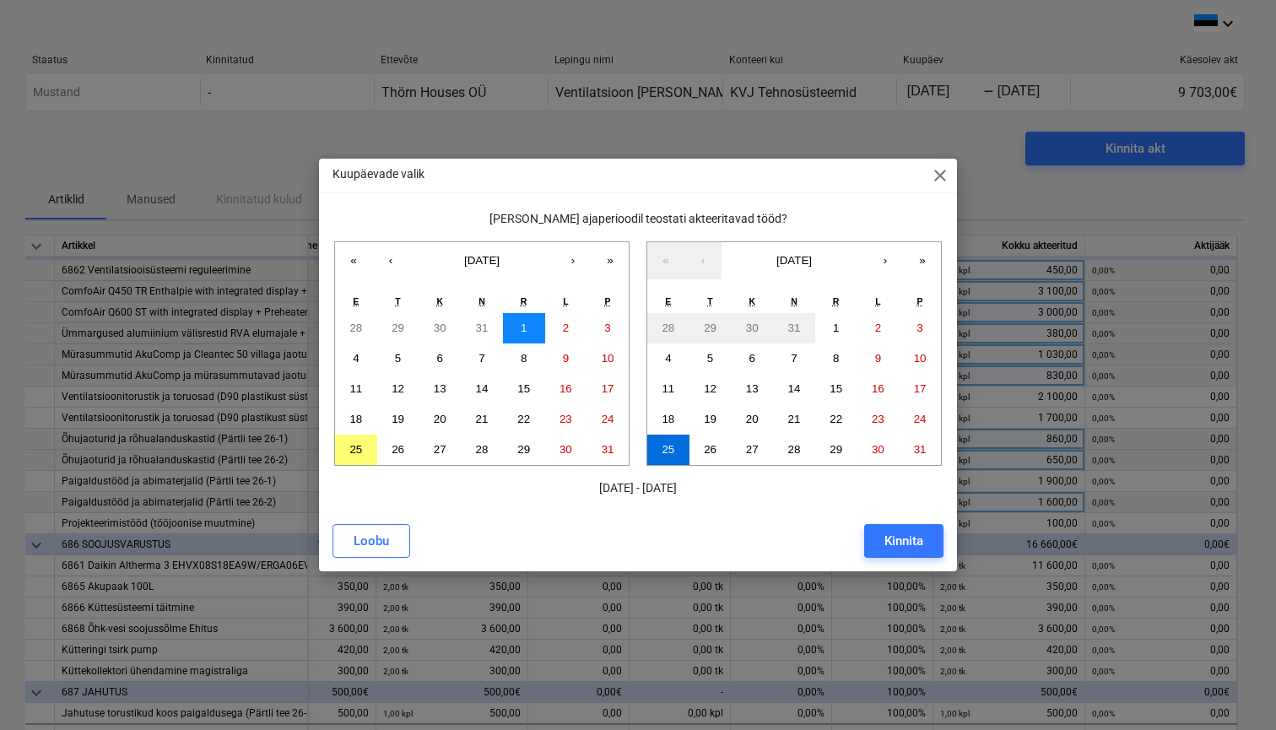
click at [526, 325] on abbr "1" at bounding box center [524, 327] width 6 height 13
click at [667, 446] on abbr "25" at bounding box center [668, 449] width 13 height 13
click at [902, 539] on div "Kinnita" at bounding box center [903, 541] width 39 height 22
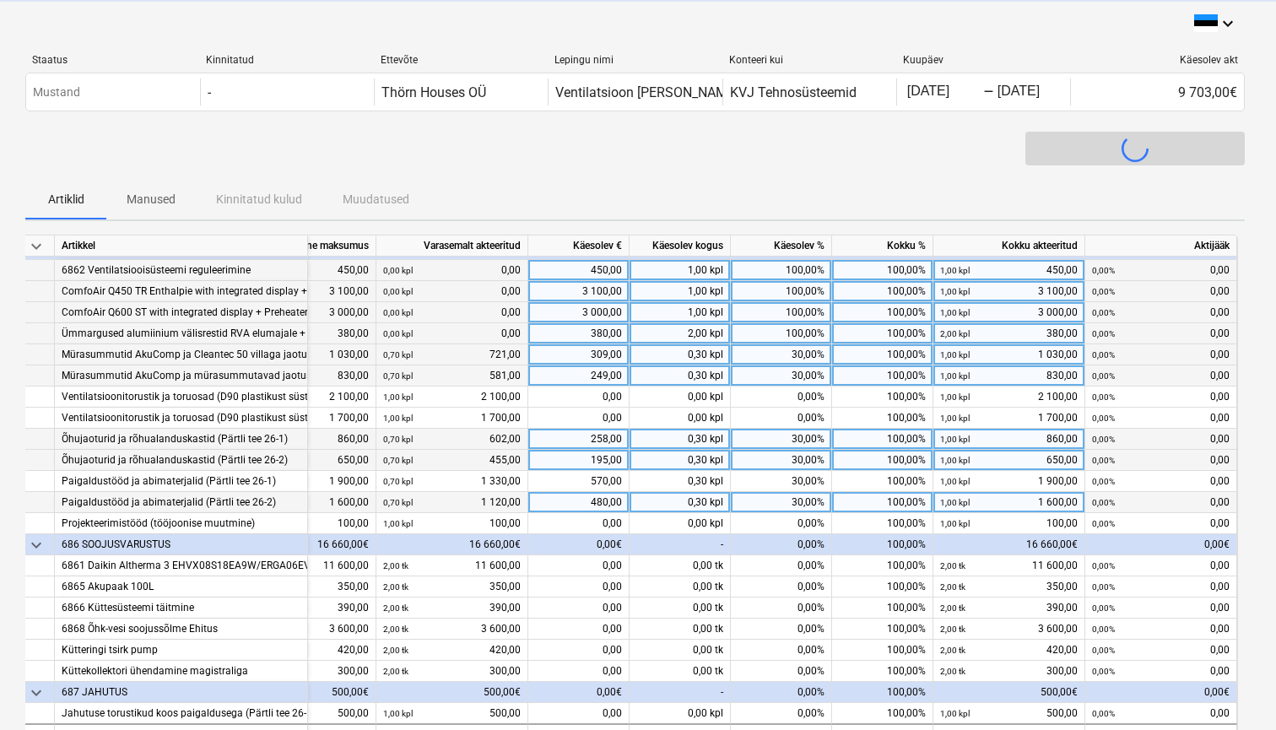
scroll to position [0, 164]
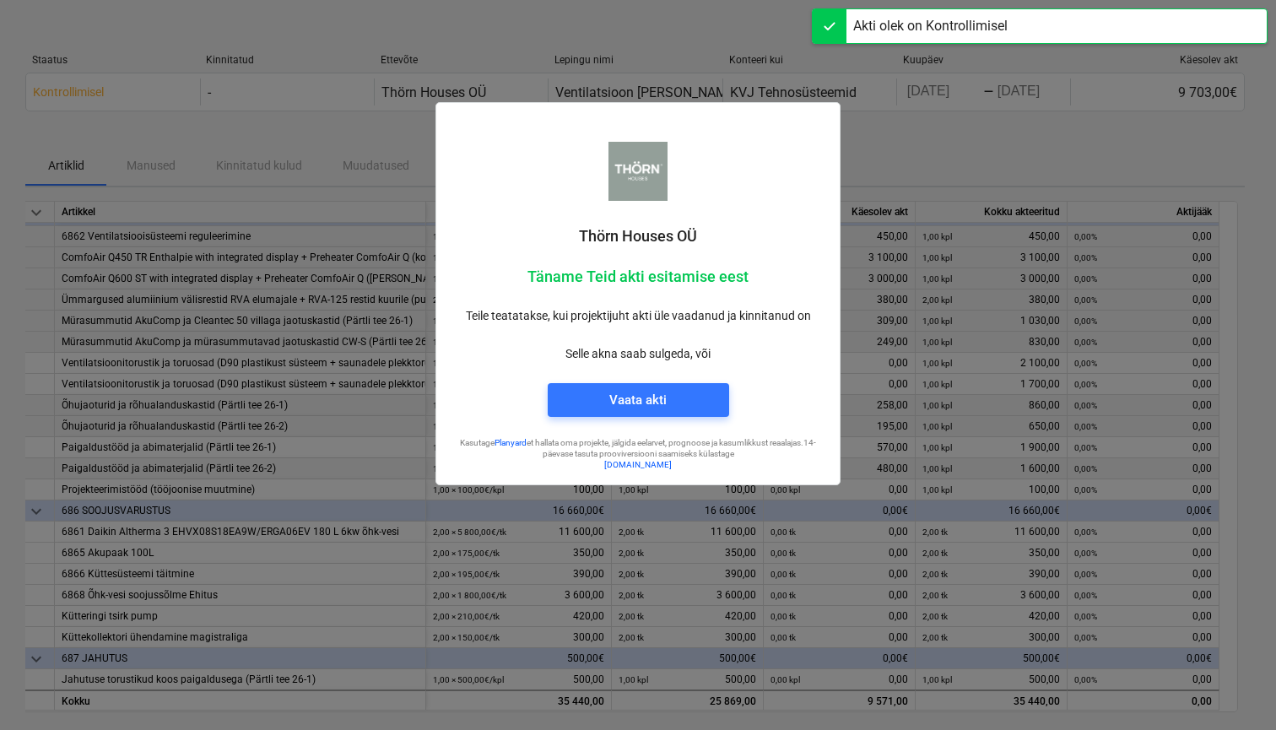
click at [917, 148] on div at bounding box center [638, 365] width 1276 height 730
